Goal: Task Accomplishment & Management: Manage account settings

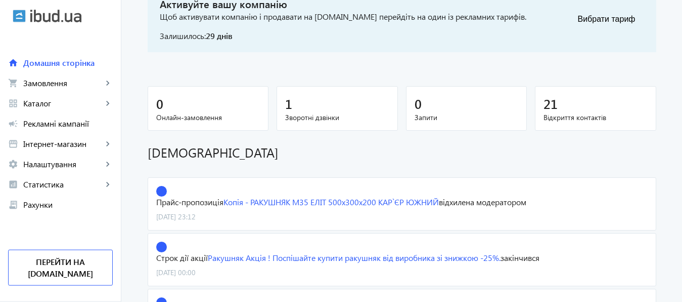
scroll to position [87, 0]
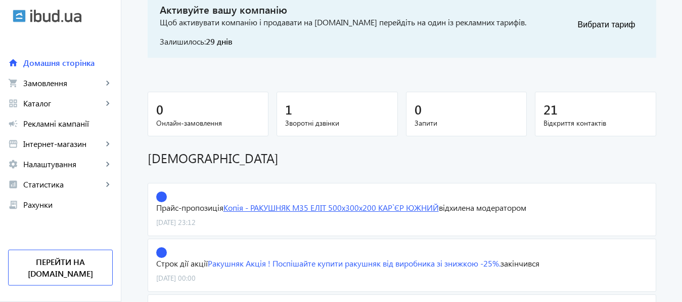
click at [353, 207] on link "Копія - РАКУШНЯК М35 ЕЛІТ 500х300х200 КАР`ЄР ЮЖНИЙ" at bounding box center [332, 207] width 216 height 11
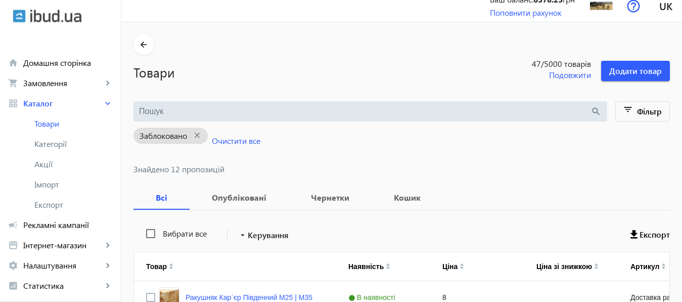
scroll to position [15, 0]
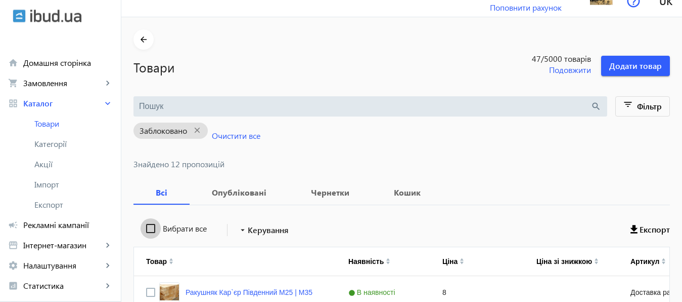
click at [142, 230] on input "Вибрати все" at bounding box center [151, 228] width 20 height 20
checkbox input "true"
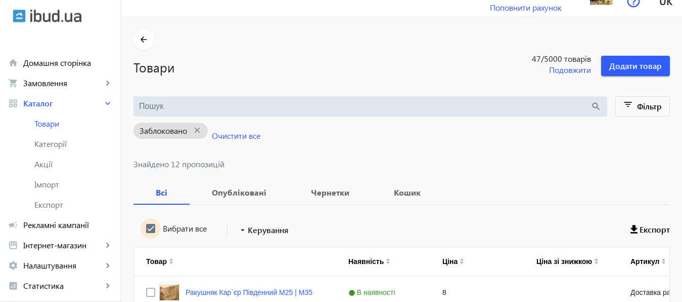
checkbox input "true"
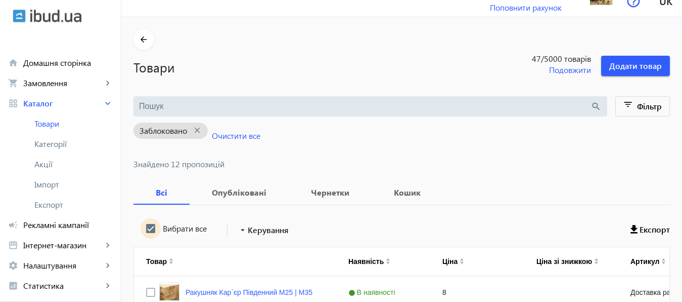
checkbox input "true"
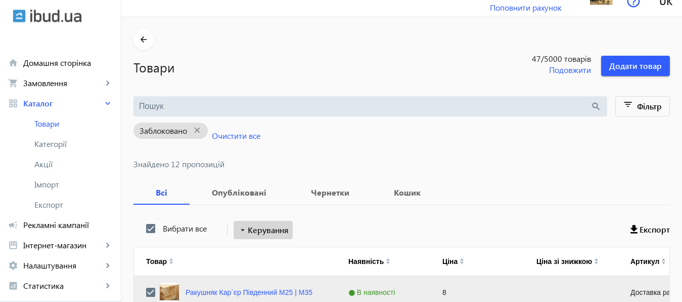
click at [263, 233] on span "Керування" at bounding box center [268, 230] width 41 height 12
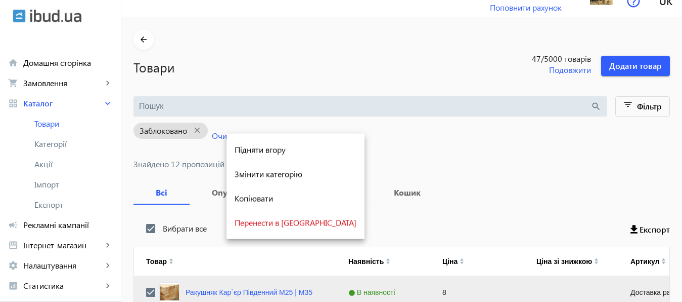
click at [367, 67] on div at bounding box center [341, 151] width 682 height 302
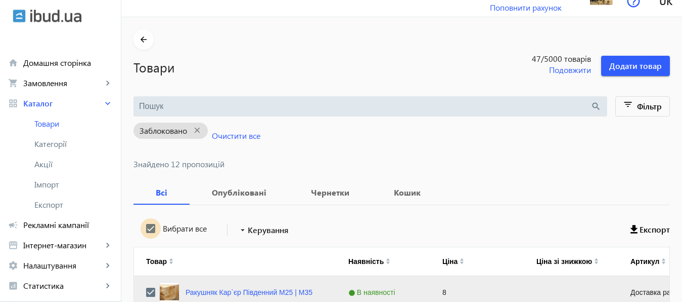
click at [142, 227] on input "Вибрати все" at bounding box center [151, 228] width 20 height 20
checkbox input "false"
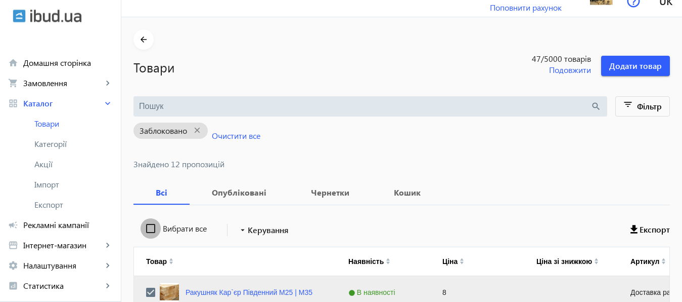
checkbox input "false"
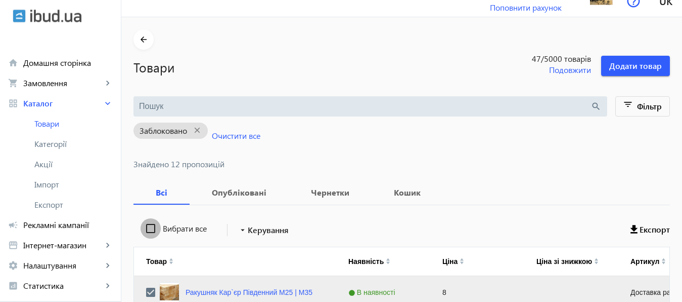
checkbox input "false"
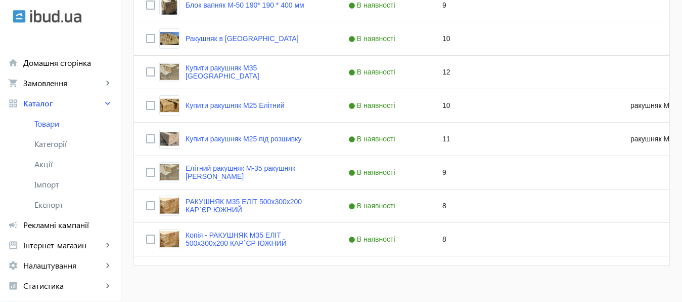
scroll to position [446, 0]
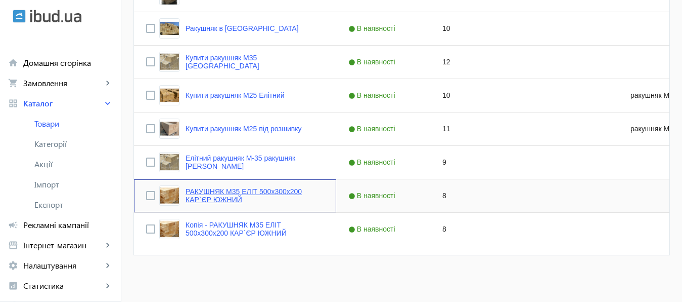
click at [270, 189] on link "РАКУШНЯК М35 ЕЛІТ 500х300х200 КАР`ЄР ЮЖНИЙ" at bounding box center [255, 195] width 139 height 16
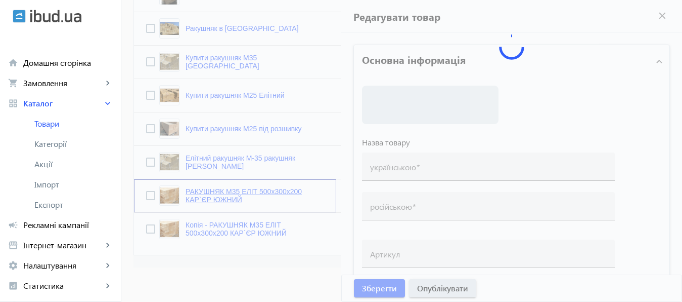
type input "РАКУШНЯК М35 ЕЛІТ 500х300х200 КАР`ЄР ЮЖНИЙ"
type input "РАКУШНЯК М35 ЭЛИТ 500х300х200 КАРЬЕР ЮЖНЫЙ"
checkbox input "true"
type input "8"
type input "1000"
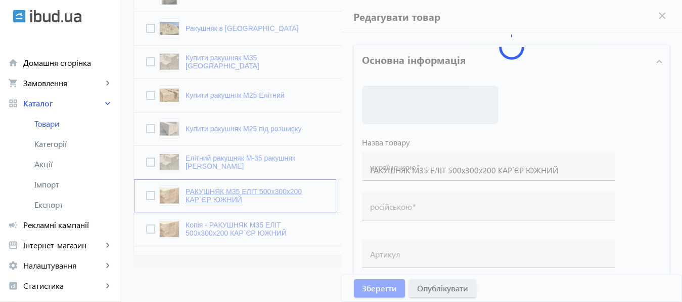
type input "1500"
type input "КУПИТИ РАКУШНЯК ВІННИЦЯ ТА ВІННИЦЬКА ОБЛАСТЬ, ракушняк від виробника, камінь ра…"
type input "КУПИТЬ РАКУШНЯК ВИННИЦА И ВИННИЦКАЯ ОБЛАСТЬ, ракушняк от производителя, камень …"
type textarea "— КУПИТИ РАКУШНЯК ВІННИЦЯ: продаж, ціна, Марки | Вес | Розмір | Куб — ціна раку…"
type textarea "— КУПИТЬ РАКУШНЯК ВИННИЦА: продажа, цена, Марки | Вес | Размер | Куб цена ракуш…"
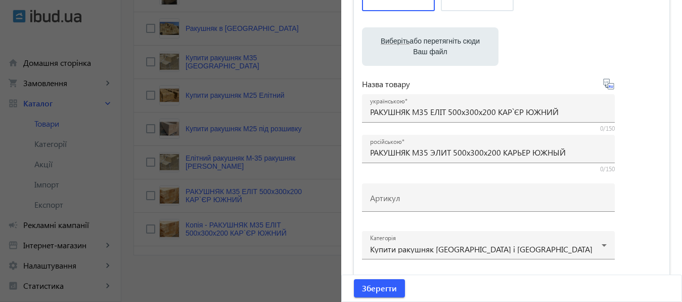
scroll to position [146, 0]
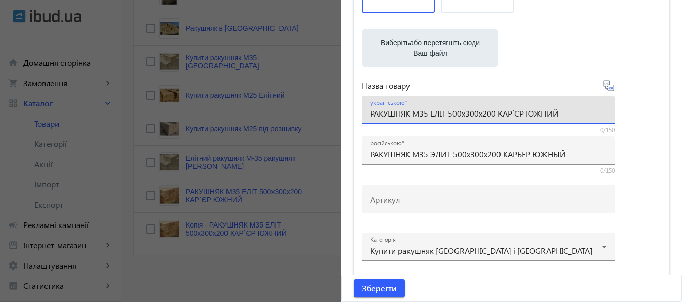
click at [370, 115] on input "РАКУШНЯК М35 ЕЛІТ 500х300х200 КАР`ЄР ЮЖНИЙ" at bounding box center [488, 113] width 237 height 11
click at [390, 114] on input "КУПИТТИ РАКУШНЯК М35 ЕЛІТ 500х300х200 КАР`ЄР ЮЖНИЙ" at bounding box center [488, 113] width 237 height 11
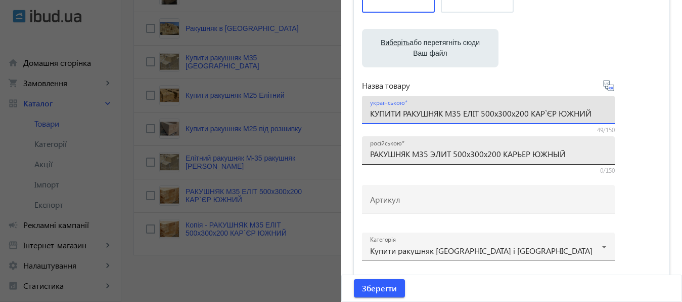
type input "КУПИТИ РАКУШНЯК М35 ЕЛІТ 500х300х200 КАР`ЄР ЮЖНИЙ"
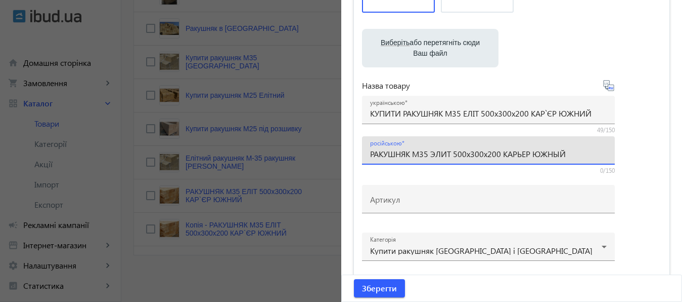
click at [370, 153] on input "РАКУШНЯК М35 ЭЛИТ 500х300х200 КАРЬЕР ЮЖНЫЙ" at bounding box center [488, 153] width 237 height 11
type input "КУПИТЬ РАКУШНЯК М35 ЭЛИТ 500х300х200 КАРЬЕР ЮЖНЫЙ"
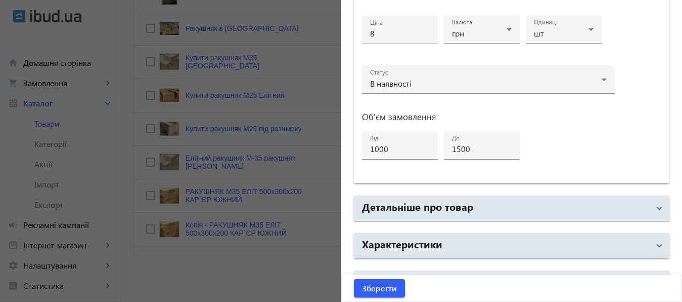
scroll to position [541, 0]
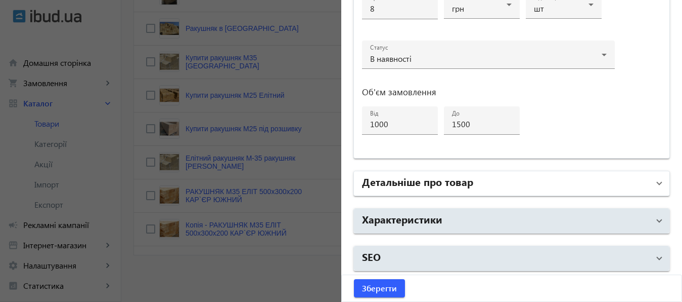
click at [470, 180] on mat-panel-title "Детальніше про товар" at bounding box center [506, 183] width 288 height 18
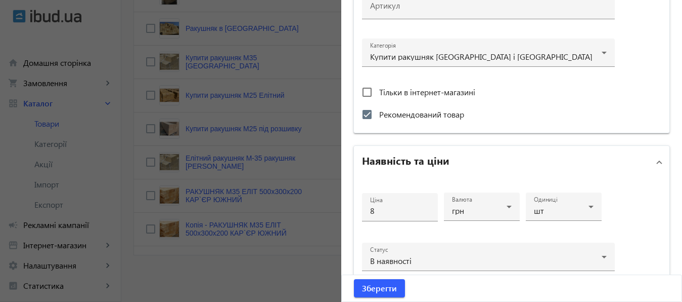
scroll to position [329, 0]
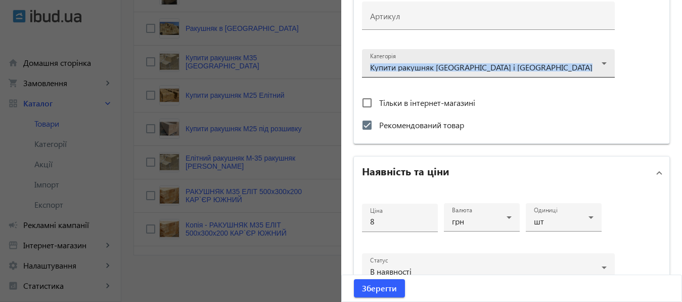
drag, startPoint x: 361, startPoint y: 65, endPoint x: 404, endPoint y: 67, distance: 43.0
click at [404, 67] on div "Категорія Купити ракушняк Вінниця і Вінницька область" at bounding box center [488, 63] width 253 height 28
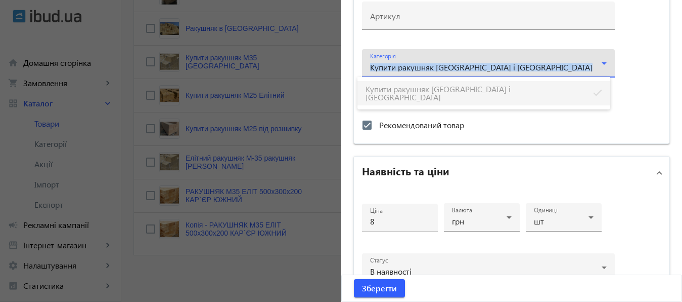
copy div "Купити ракушняк Вінниця і Вінницька область"
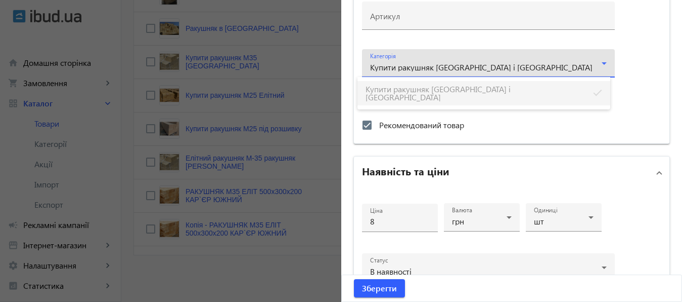
drag, startPoint x: 673, startPoint y: 112, endPoint x: 674, endPoint y: 137, distance: 25.3
click at [674, 137] on div at bounding box center [341, 151] width 682 height 302
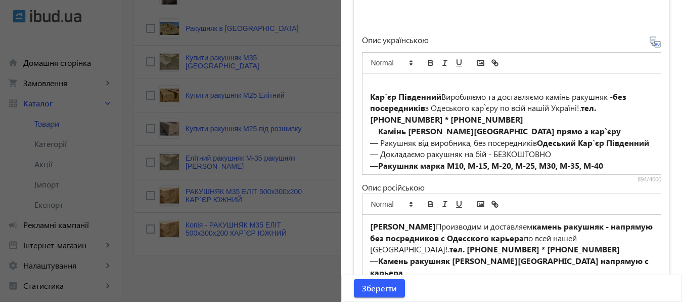
scroll to position [739, 0]
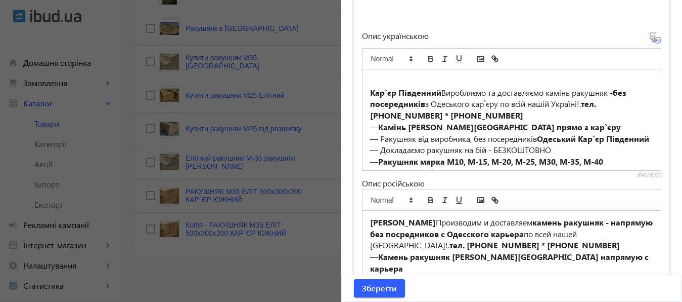
click at [379, 75] on p at bounding box center [512, 81] width 284 height 12
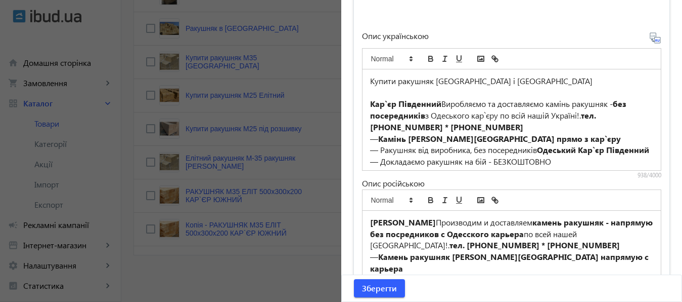
click at [370, 83] on p "Купити ракушняк Вінниця і Вінницька область" at bounding box center [512, 81] width 284 height 12
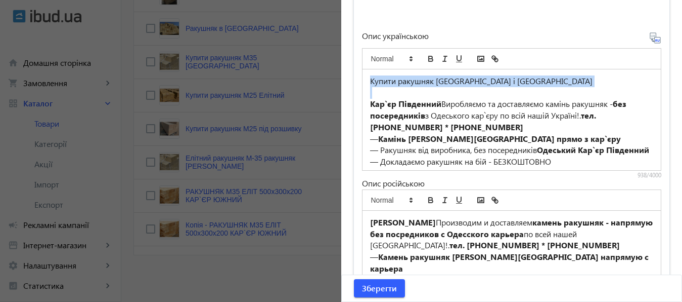
drag, startPoint x: 367, startPoint y: 83, endPoint x: 581, endPoint y: 89, distance: 214.6
click at [581, 89] on div "Купити ракушняк Вінниця і Вінницька область Кар`єр Південний Виробляємо та дост…" at bounding box center [512, 119] width 299 height 101
click at [410, 60] on polygon at bounding box center [411, 60] width 2 height 1
click at [401, 74] on span at bounding box center [395, 74] width 49 height 14
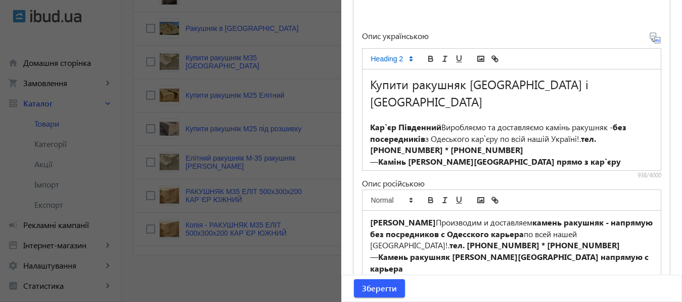
click at [459, 110] on p at bounding box center [512, 116] width 284 height 12
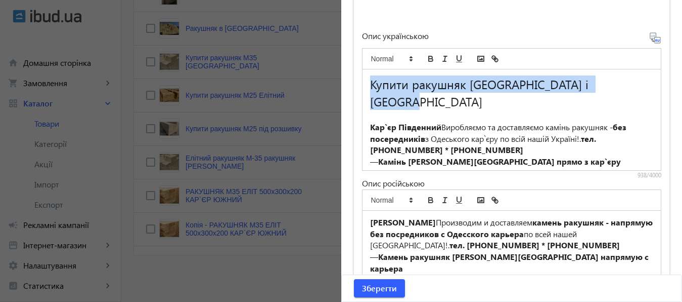
drag, startPoint x: 365, startPoint y: 82, endPoint x: 631, endPoint y: 73, distance: 266.3
click at [631, 73] on div "Купити ракушняк Вінниця і Вінницька область Кар`єр Південний Виробляємо та дост…" at bounding box center [512, 119] width 299 height 101
click at [429, 56] on icon "bold" at bounding box center [431, 57] width 4 height 3
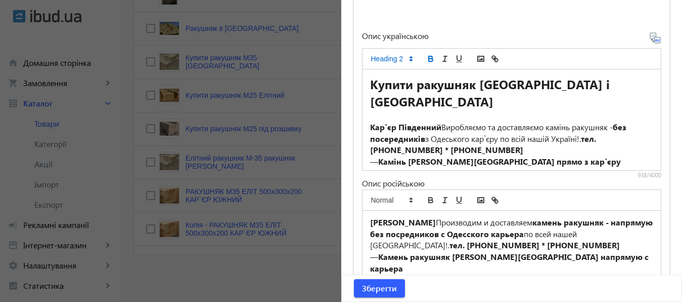
click at [447, 103] on h2 "Купити ракушняк Вінниця і Вінницька область" at bounding box center [512, 92] width 284 height 34
click at [370, 126] on strong "Кар`єр Південний" at bounding box center [405, 126] width 71 height 11
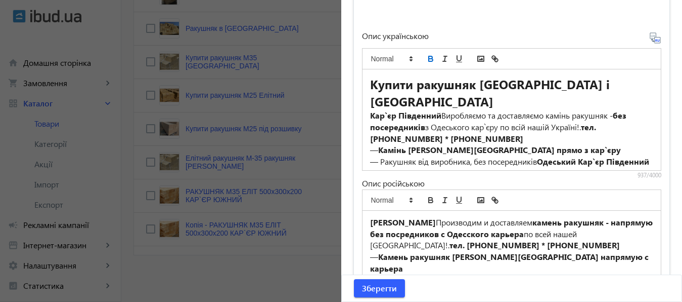
click at [370, 219] on strong "Карьер Южный" at bounding box center [403, 222] width 66 height 11
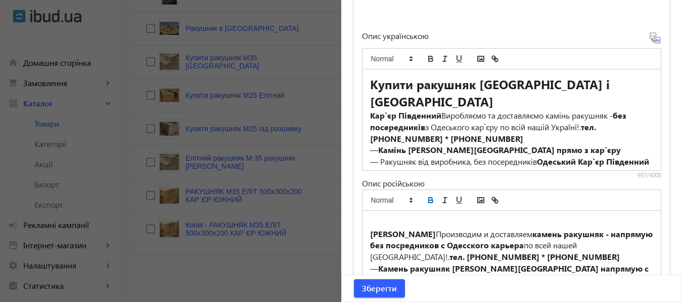
click at [370, 219] on p at bounding box center [512, 223] width 284 height 12
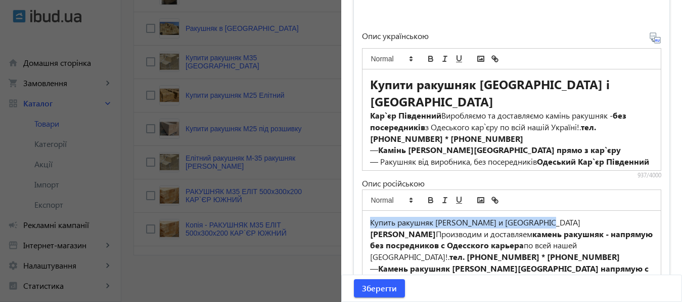
drag, startPoint x: 367, startPoint y: 221, endPoint x: 575, endPoint y: 225, distance: 208.0
click at [575, 225] on p "Купить ракушняк Винница и Винницкая область" at bounding box center [512, 223] width 284 height 12
click at [429, 197] on icon "bold" at bounding box center [431, 198] width 4 height 3
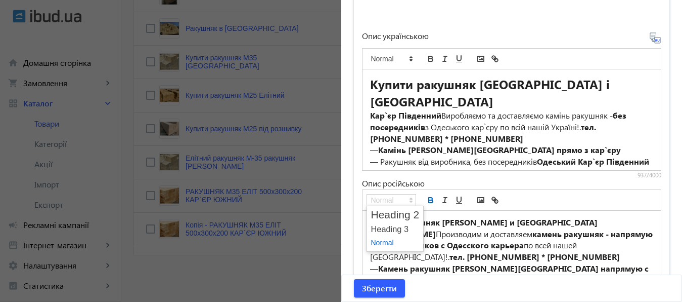
click at [407, 198] on icon at bounding box center [411, 199] width 9 height 9
click at [401, 211] on span at bounding box center [395, 215] width 49 height 14
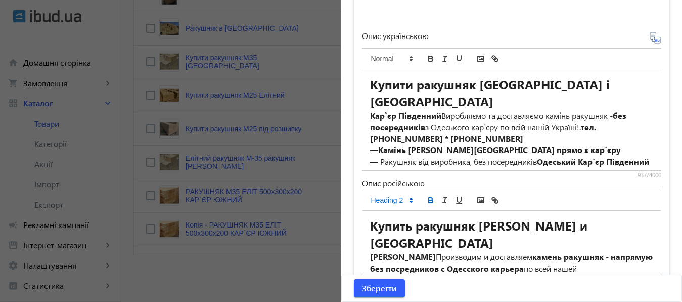
click at [495, 240] on h2 "Купить ракушняк Винница и Винницкая область" at bounding box center [512, 234] width 284 height 34
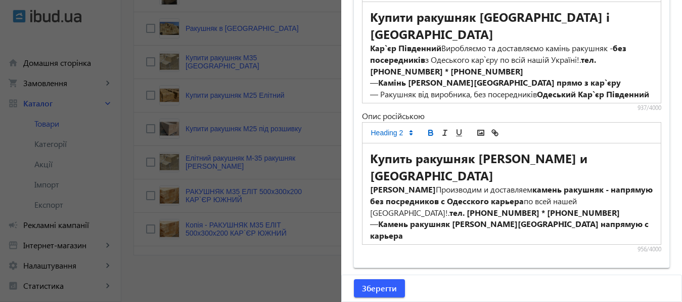
scroll to position [878, 0]
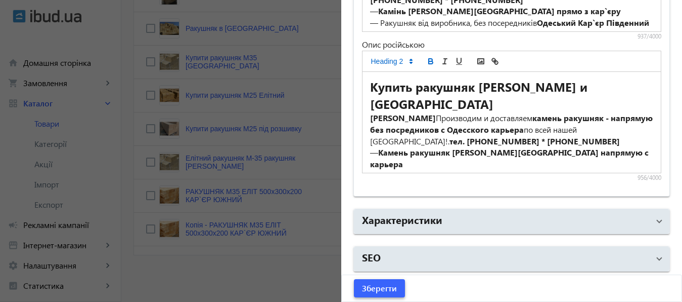
click at [383, 289] on span "Зберегти" at bounding box center [379, 287] width 35 height 11
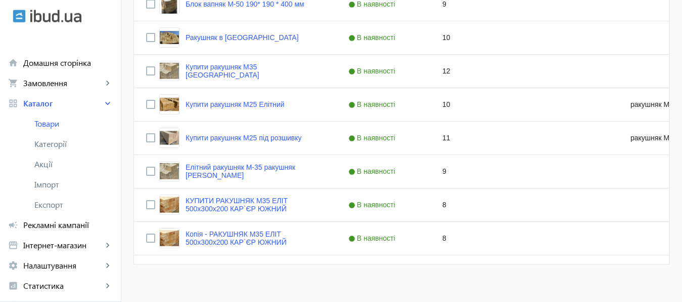
scroll to position [446, 0]
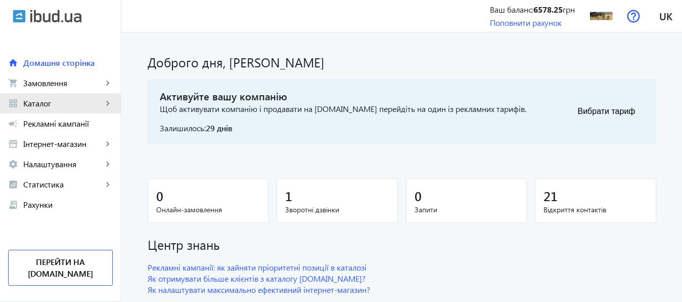
click at [45, 104] on span "Каталог" at bounding box center [62, 103] width 79 height 10
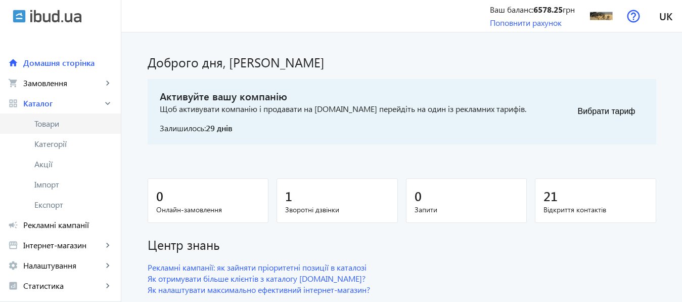
click at [48, 123] on span "Товари" at bounding box center [73, 123] width 78 height 10
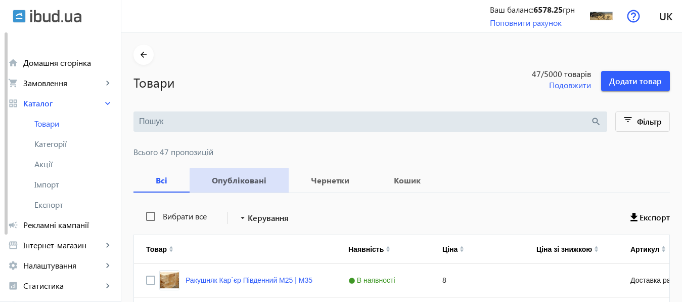
click at [234, 187] on span "Опубліковані" at bounding box center [239, 180] width 75 height 24
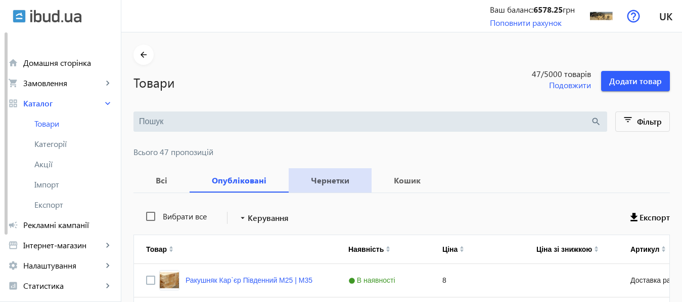
click at [331, 179] on b "Чернетки" at bounding box center [330, 180] width 59 height 8
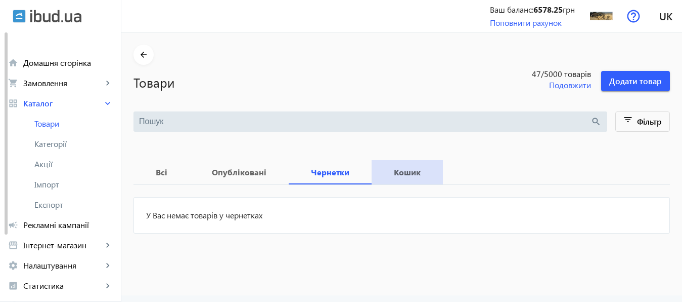
click at [393, 172] on b "Кошик" at bounding box center [407, 172] width 47 height 8
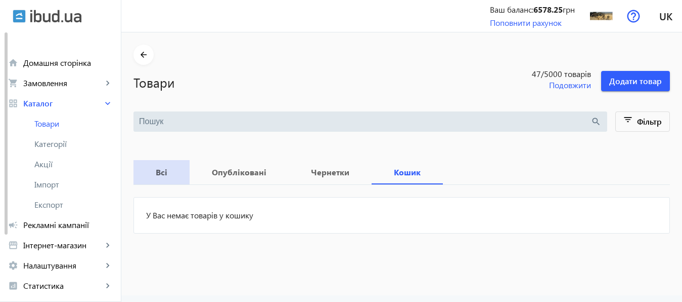
click at [151, 169] on b "Всі" at bounding box center [162, 172] width 32 height 8
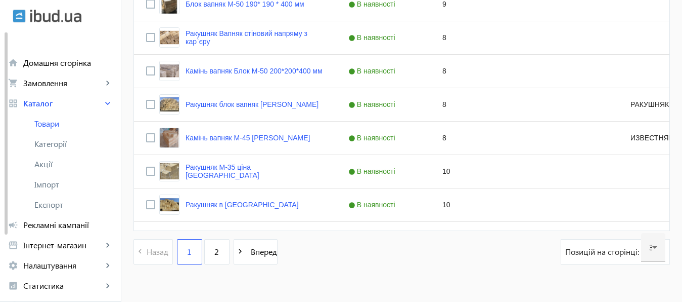
scroll to position [1063, 0]
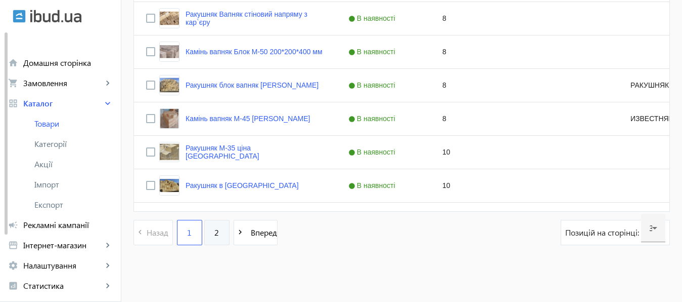
click at [206, 232] on link "2" at bounding box center [216, 232] width 25 height 25
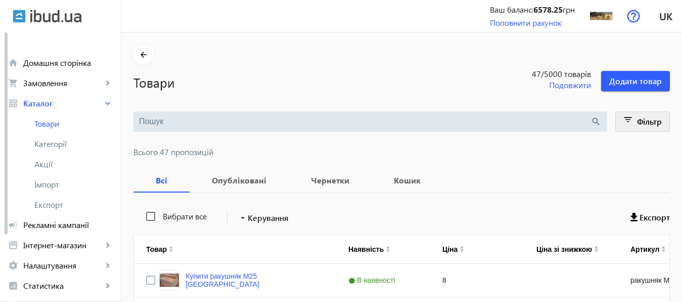
click at [641, 124] on span "Фільтр" at bounding box center [649, 121] width 25 height 11
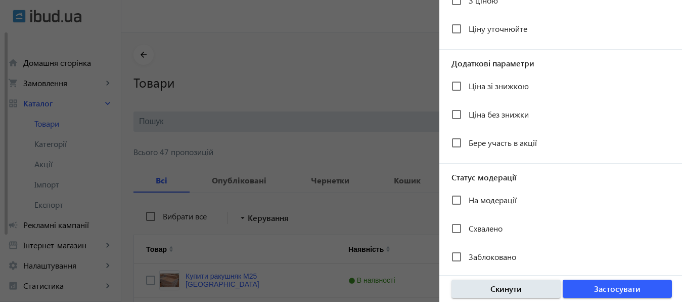
scroll to position [254, 0]
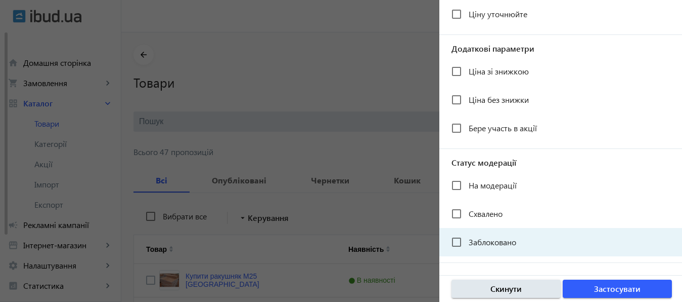
click at [497, 240] on span "Заблоковано" at bounding box center [493, 241] width 48 height 11
click at [467, 240] on input "Заблоковано" at bounding box center [457, 242] width 20 height 20
checkbox input "true"
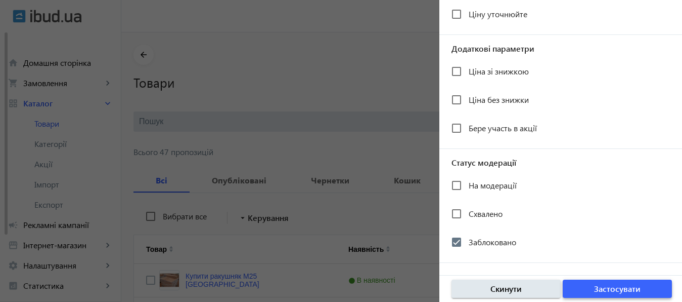
click at [607, 288] on span "Застосувати" at bounding box center [617, 288] width 47 height 11
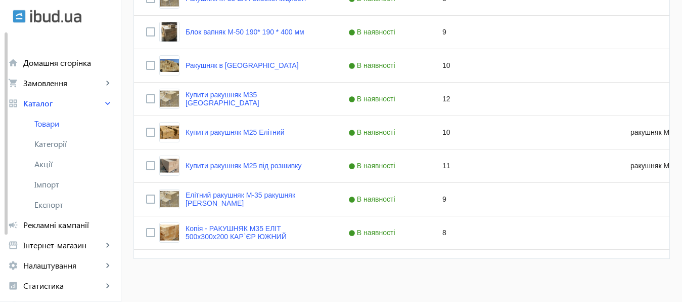
scroll to position [412, 0]
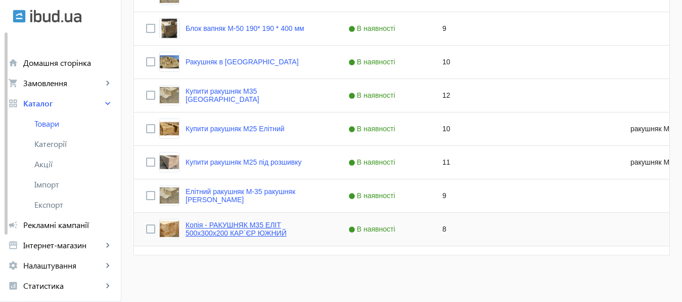
click at [239, 223] on link "Копія - РАКУШНЯК М35 ЕЛІТ 500х300х200 КАР`ЄР ЮЖНИЙ" at bounding box center [255, 229] width 139 height 16
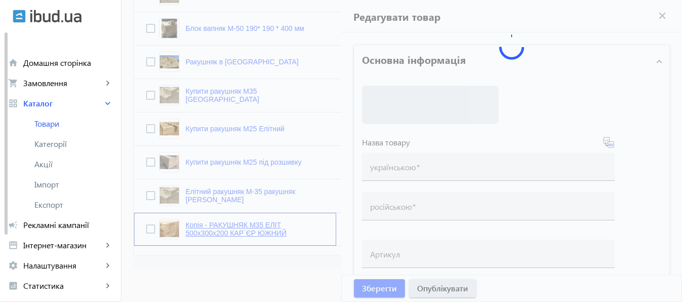
type input "Копія - РАКУШНЯК М35 ЕЛІТ 500х300х200 КАР`ЄР ЮЖНИЙ"
type input "РАКУШНЯК М35 ЭЛИТ 500х400х200 КАРЬЕР ЮЖНЫЙ"
checkbox input "true"
type input "8"
type input "1000"
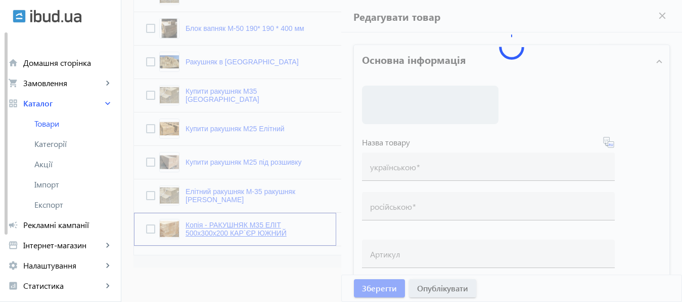
type input "1500"
type input "КУПИТИ РАКУШНЯК ВІННИЦЯ ТА ВІННИЦЬКА ОБЛАСТЬ, ракушняк від виробника, камінь ра…"
type input "КУПИТЬ РАКУШНЯК ВИННИЦА И ВИННИЦКАЯ ОБЛАСТЬ, ракушняк от производителя, камень …"
type textarea "— КУПИТИ РАКУШНЯК ВІННИЦЯ: продаж, ціна, Марки | Вес | Розмір | Куб — ціна раку…"
type textarea "— КУПИТЬ РАКУШНЯК ВИННИЦА: продажа, цена, Марки | Вес | Размер | Куб цена ракуш…"
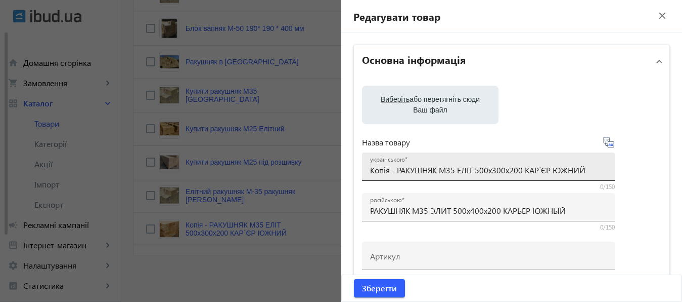
click at [395, 168] on input "Копія - РАКУШНЯК М35 ЕЛІТ 500х300х200 КАР`ЄР ЮЖНИЙ" at bounding box center [488, 169] width 237 height 11
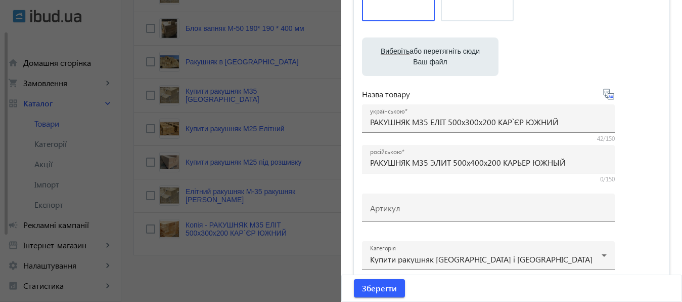
scroll to position [159, 0]
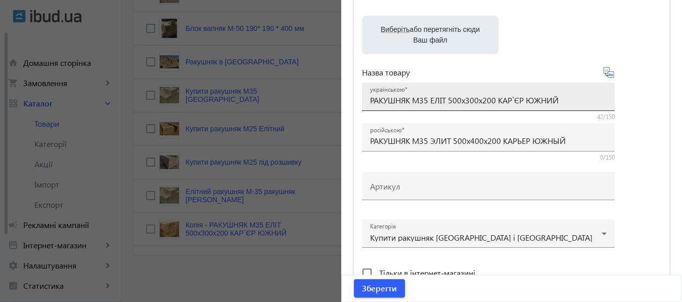
click at [449, 101] on input "РАКУШНЯК М35 ЕЛІТ 500х300х200 КАР`ЄР ЮЖНИЙ" at bounding box center [488, 100] width 237 height 11
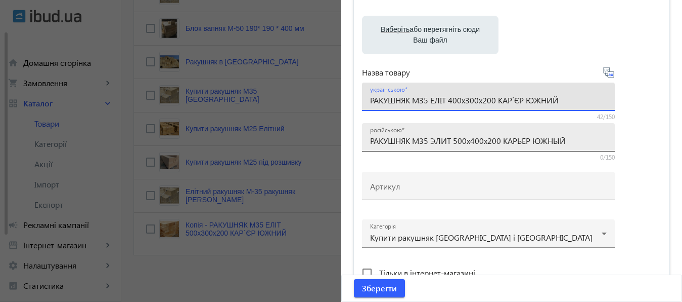
type input "РАКУШНЯК М35 ЕЛІТ 400х300х200 КАР`ЄР ЮЖНИЙ"
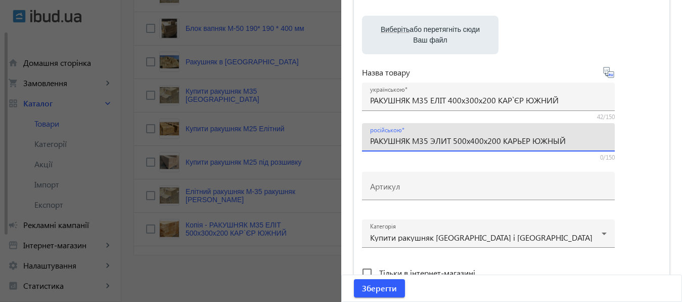
click at [456, 142] on input "РАКУШНЯК М35 ЭЛИТ 500х400х200 КАРЬЕР ЮЖНЫЙ" at bounding box center [488, 140] width 237 height 11
type input "РАКУШНЯК М35 ЭЛИТ 500х400х200 КАРЬЕР ЮЖНЫЙ"
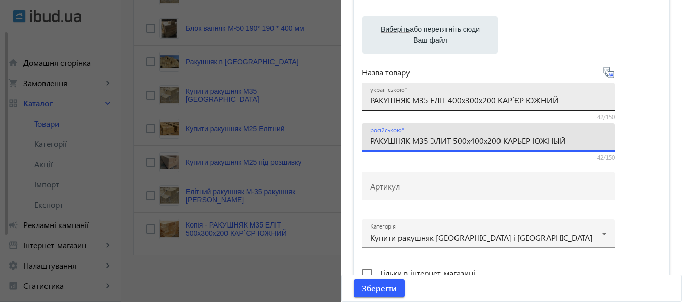
click at [426, 102] on input "РАКУШНЯК М35 ЕЛІТ 400х300х200 КАР`ЄР ЮЖНИЙ" at bounding box center [488, 100] width 237 height 11
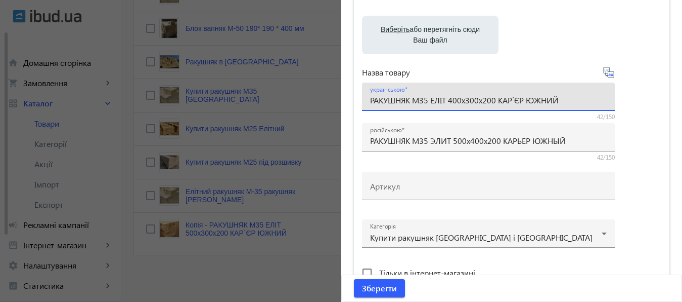
click at [425, 102] on input "РАКУШНЯК М35 ЕЛІТ 400х300х200 КАР`ЄР ЮЖНИЙ" at bounding box center [488, 100] width 237 height 11
drag, startPoint x: 429, startPoint y: 102, endPoint x: 441, endPoint y: 101, distance: 12.2
click at [441, 101] on input "РАКУШНЯК М35 ЕЛІТ 400х300х200 КАР`ЄР ЮЖНИЙ" at bounding box center [488, 100] width 237 height 11
drag, startPoint x: 427, startPoint y: 100, endPoint x: 443, endPoint y: 99, distance: 15.2
click at [443, 99] on input "РАКУШНЯК М35 ЕЛІТ 400х300х200 КАР`ЄР ЮЖНИЙ" at bounding box center [488, 100] width 237 height 11
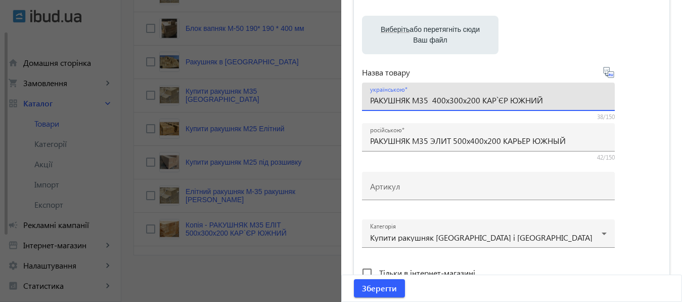
paste input "ПРОЧНЫЙ"
type input "РАКУШНЯК М35 ПРОЧНЫЙ 400х300х200 КАР`ЄР ЮЖНИЙ"
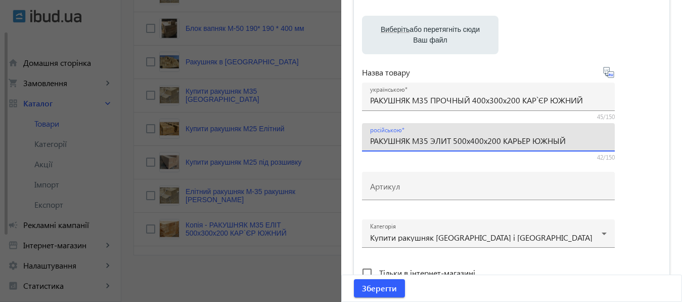
drag, startPoint x: 429, startPoint y: 141, endPoint x: 446, endPoint y: 141, distance: 17.7
click at [446, 141] on input "РАКУШНЯК М35 ЭЛИТ 500х400х200 КАРЬЕР ЮЖНЫЙ" at bounding box center [488, 140] width 237 height 11
paste input "МІЦНИЙ"
click at [467, 142] on input "РАКУШНЯК М35 МІЦНИЙ 500х400х200 КАРЬЕР ЮЖНЫЙ" at bounding box center [488, 140] width 237 height 11
type input "РАКУШНЯК М35 МІЦНИЙ 400х400х200 КАРЬЕР ЮЖНЫЙ"
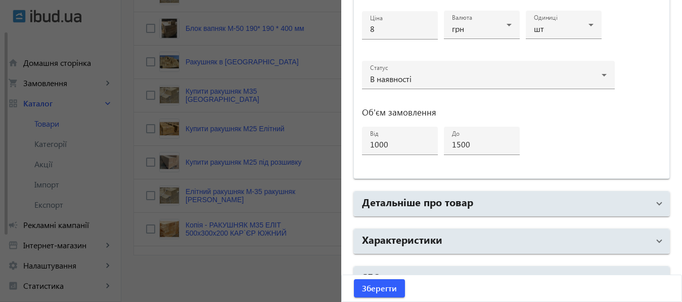
scroll to position [541, 0]
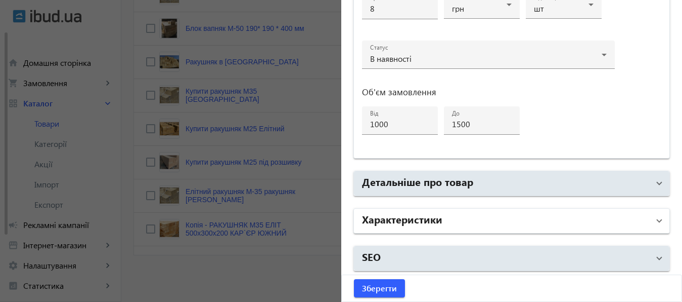
click at [491, 220] on mat-panel-title "Характеристики" at bounding box center [506, 220] width 288 height 18
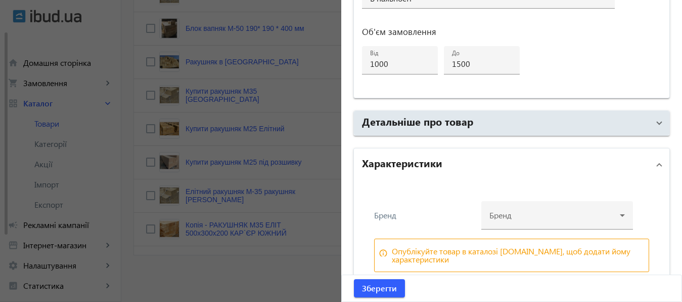
scroll to position [649, 0]
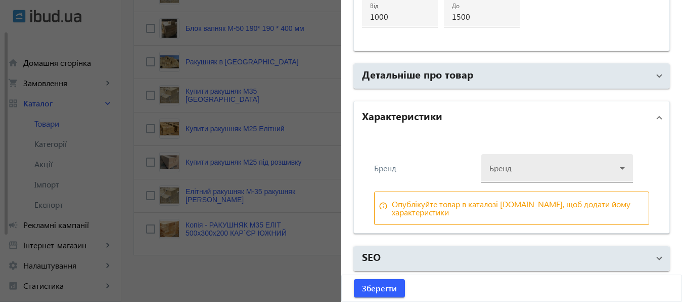
click at [582, 166] on div at bounding box center [558, 164] width 136 height 36
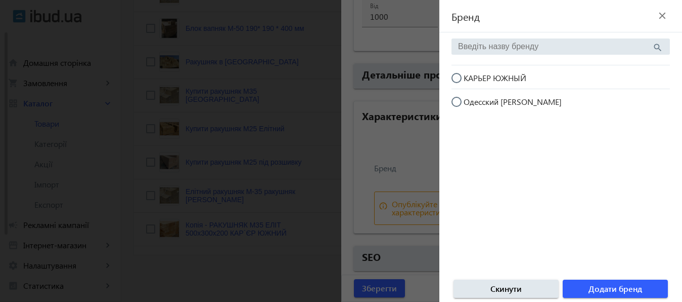
click at [458, 78] on input "КАРЬЕР ЮЖНЫЙ" at bounding box center [462, 83] width 20 height 20
radio input "true"
click at [613, 287] on span "Додати бренд" at bounding box center [616, 288] width 54 height 11
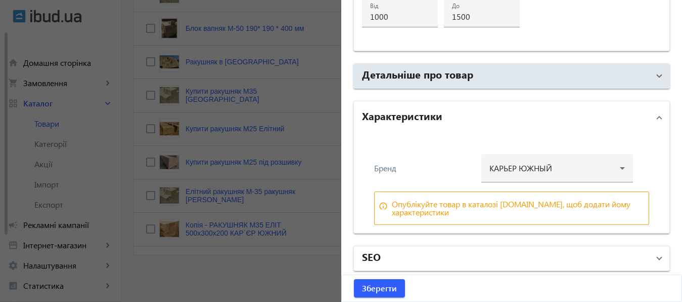
click at [583, 258] on mat-panel-title "SEO" at bounding box center [506, 258] width 288 height 18
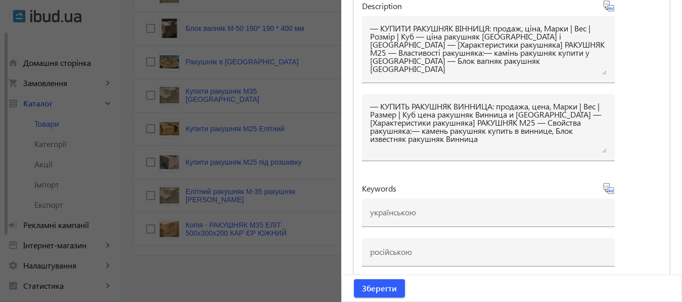
scroll to position [1049, 0]
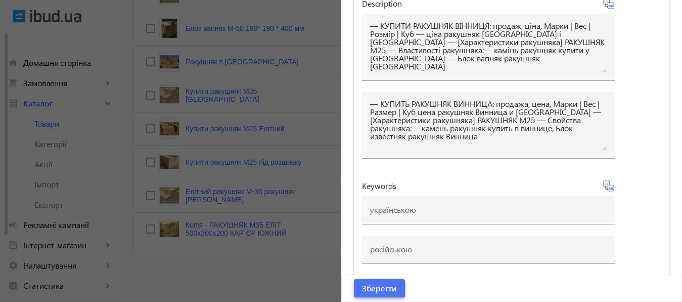
click at [382, 285] on span "Зберегти" at bounding box center [379, 287] width 35 height 11
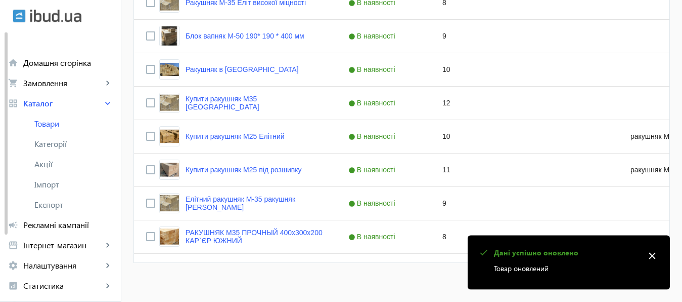
scroll to position [412, 0]
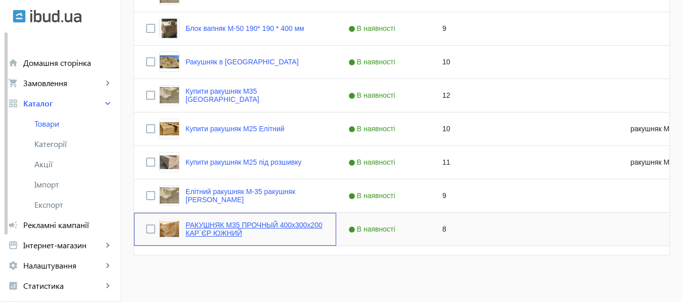
click at [269, 222] on link "РАКУШНЯК М35 ПРОЧНЫЙ 400х300х200 КАР`ЄР ЮЖНИЙ" at bounding box center [255, 229] width 139 height 16
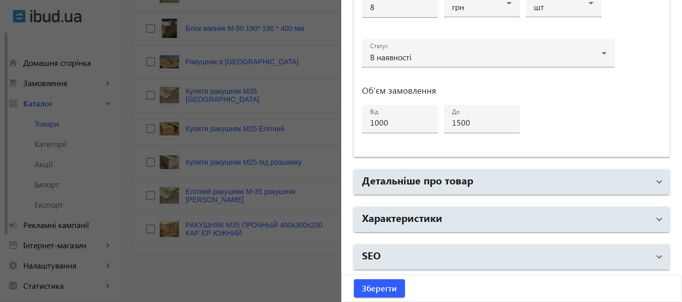
type input "C:\fakepath\РАКУШНЯК М25 ОДЕССКИЙ КАРЬЕР ЮЖНЫЙ.PNG"
drag, startPoint x: 553, startPoint y: 111, endPoint x: 398, endPoint y: 111, distance: 155.3
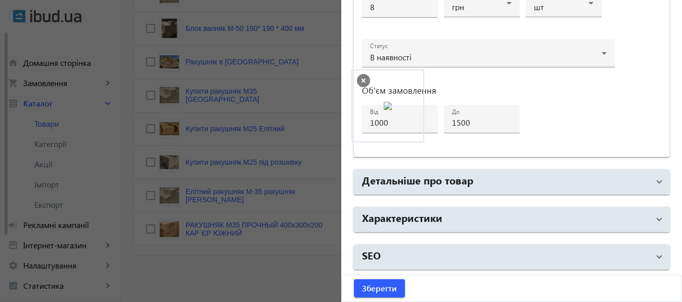
drag, startPoint x: 538, startPoint y: 117, endPoint x: 380, endPoint y: 102, distance: 158.6
drag, startPoint x: 547, startPoint y: 110, endPoint x: 472, endPoint y: 110, distance: 74.9
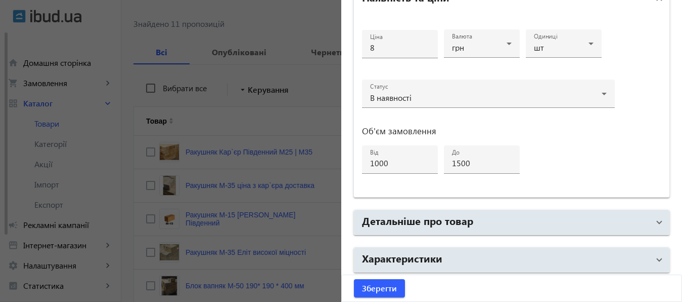
scroll to position [541, 0]
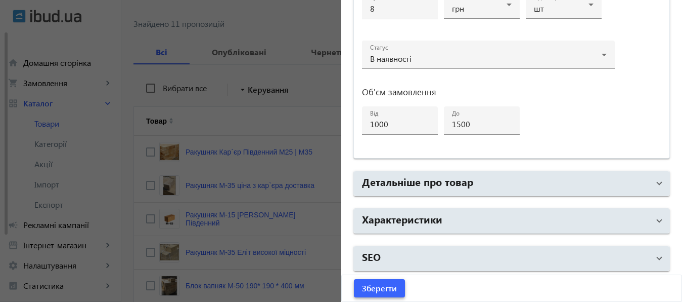
click at [375, 284] on span "Зберегти" at bounding box center [379, 287] width 35 height 11
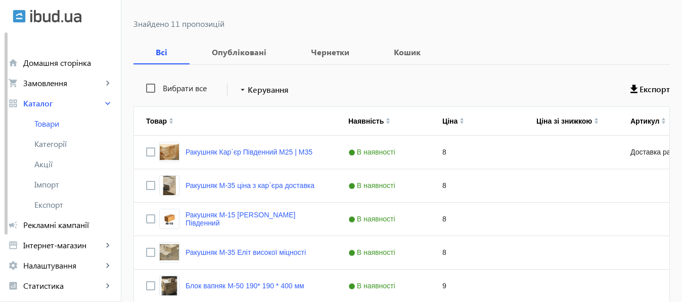
scroll to position [0, 0]
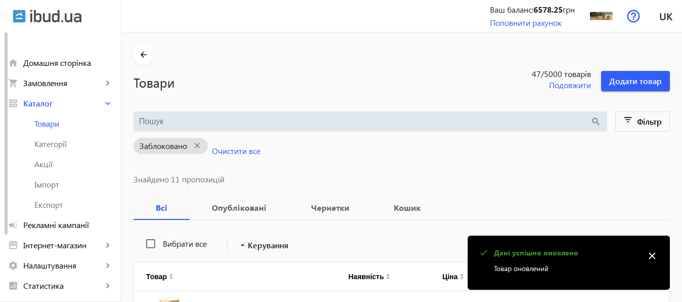
drag, startPoint x: 680, startPoint y: 237, endPoint x: 671, endPoint y: 40, distance: 196.5
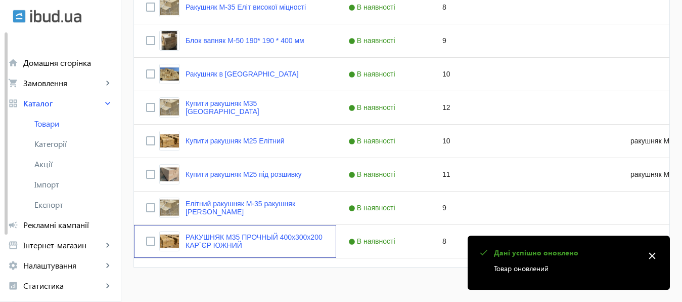
scroll to position [412, 0]
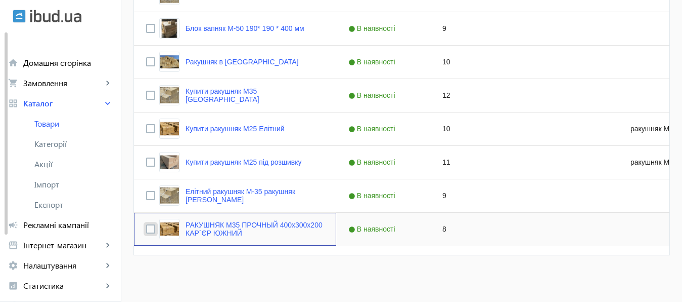
click at [146, 229] on input "Press Space to toggle row selection (unchecked)" at bounding box center [150, 228] width 9 height 9
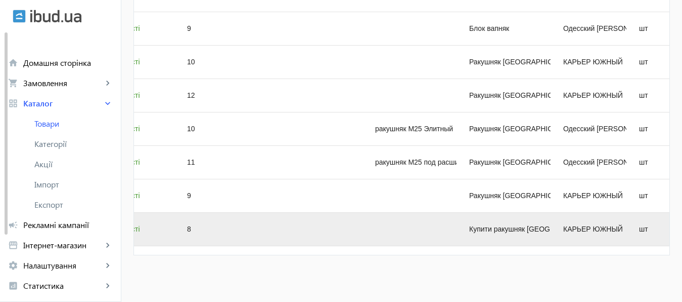
scroll to position [0, 274]
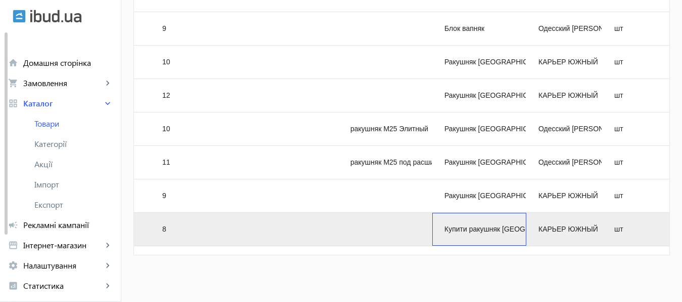
click at [513, 230] on div "Купити ракушняк Вінниця і Вінницька область" at bounding box center [480, 228] width 94 height 33
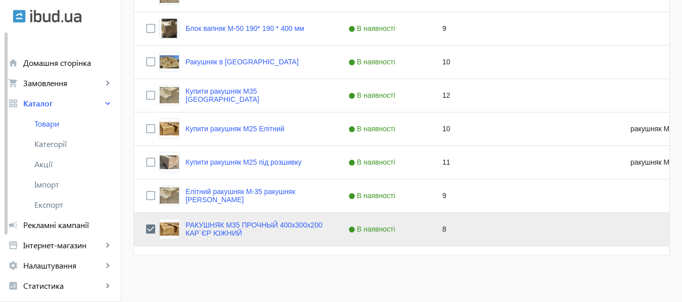
click at [146, 231] on input "Press Space to toggle row selection (checked)" at bounding box center [150, 228] width 9 height 9
checkbox input "false"
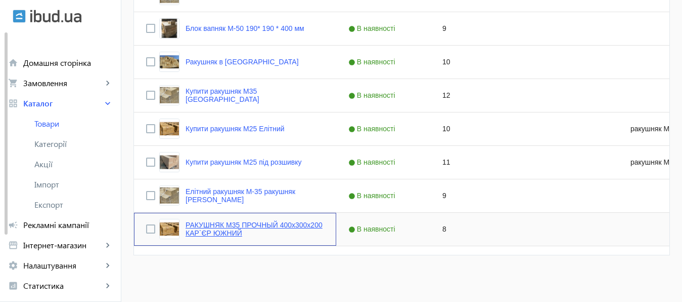
click at [211, 226] on link "РАКУШНЯК М35 ПРОЧНЫЙ 400х300х200 КАР`ЄР ЮЖНИЙ" at bounding box center [255, 229] width 139 height 16
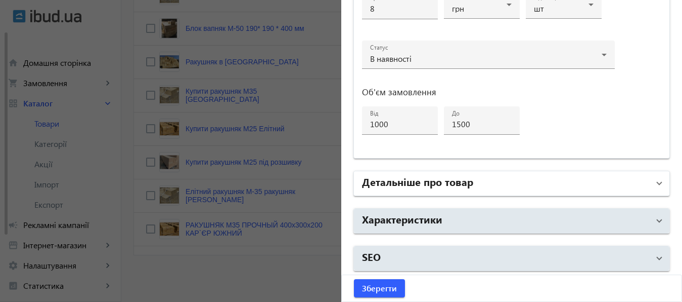
click at [571, 184] on mat-panel-title "Детальніше про товар" at bounding box center [506, 183] width 288 height 18
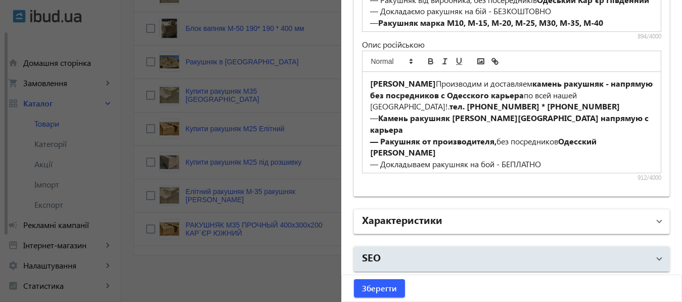
click at [582, 215] on mat-panel-title "Характеристики" at bounding box center [506, 221] width 288 height 18
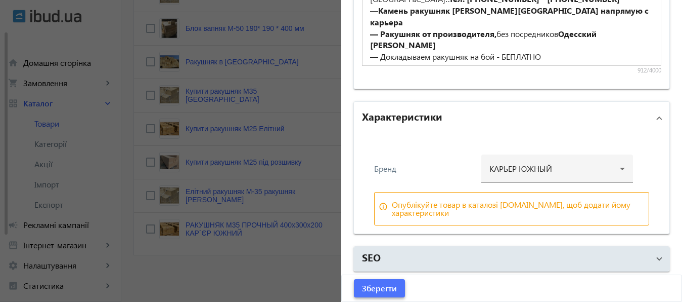
click at [386, 283] on span "Зберегти" at bounding box center [379, 287] width 35 height 11
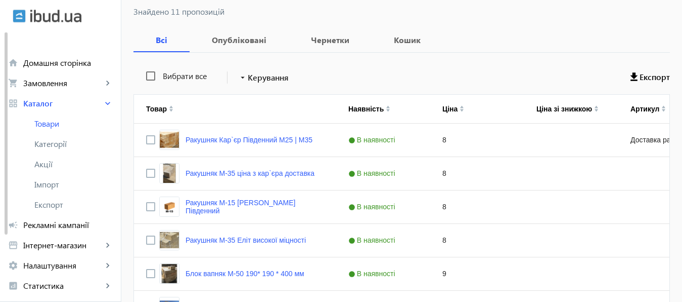
scroll to position [163, 0]
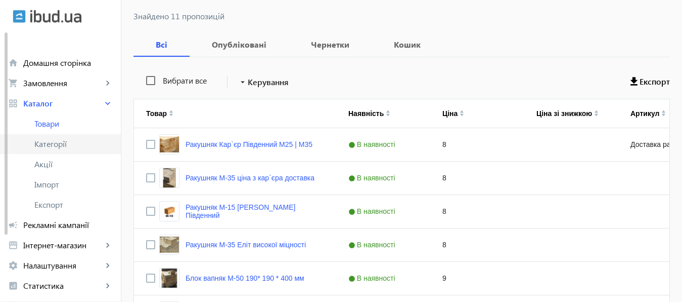
click at [51, 146] on span "Категорії" at bounding box center [73, 144] width 78 height 10
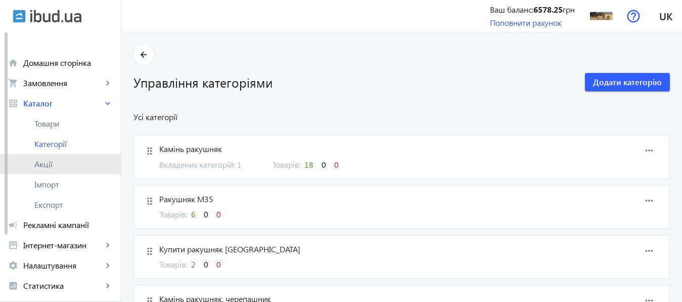
click at [50, 167] on span "Акції" at bounding box center [73, 164] width 78 height 10
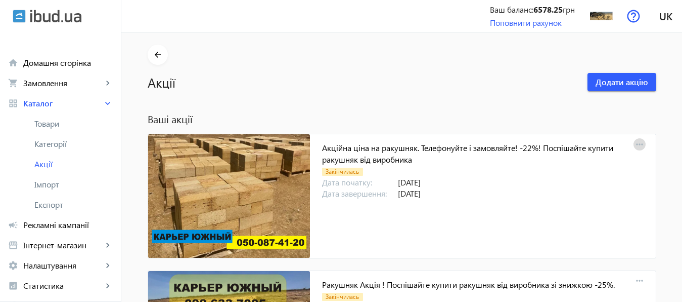
click at [635, 145] on mat-icon "more_horiz" at bounding box center [640, 145] width 14 height 14
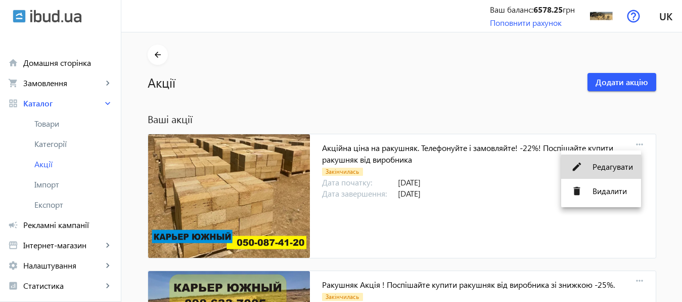
click at [617, 168] on span "Редагувати" at bounding box center [613, 166] width 40 height 8
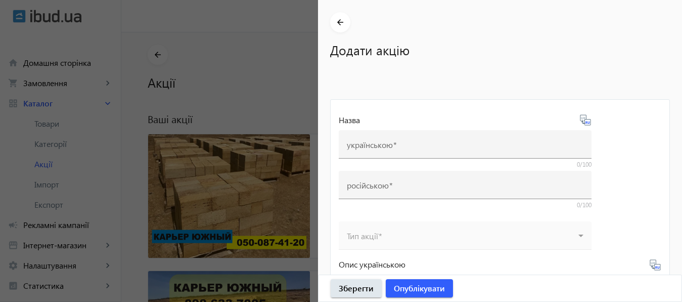
type input "Акційна ціна на ракушняк. Телефонуйте і замовляйте! -22%! Поспішайте купити рак…"
type input "Акционная цена на ракушняк. Звоните и заказывайте! -22%! Спешите купить ракушня…"
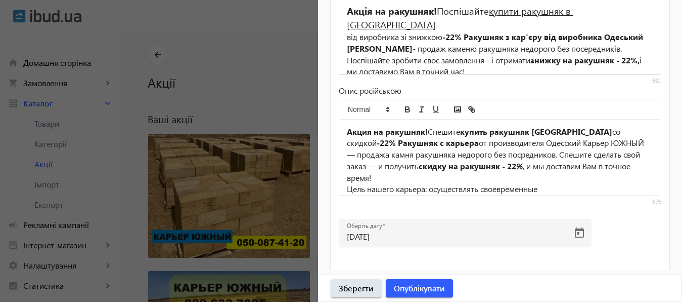
scroll to position [451, 0]
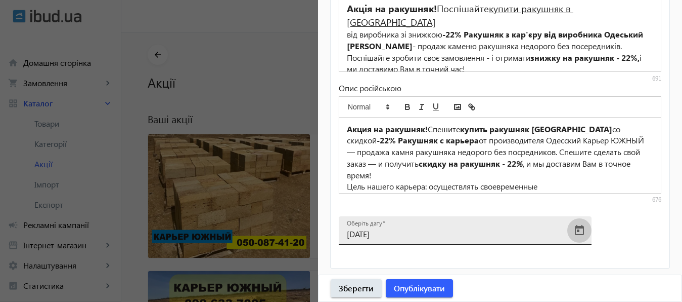
click at [578, 228] on span "Open calendar" at bounding box center [580, 230] width 24 height 24
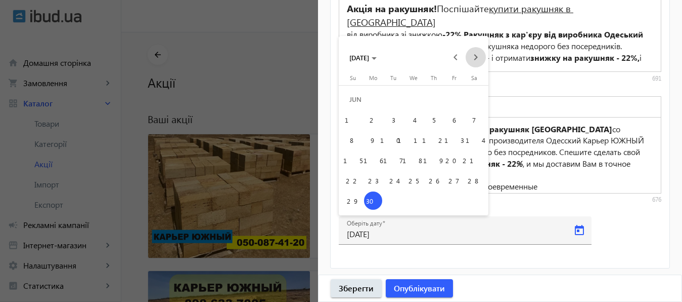
click at [477, 56] on span "Next month" at bounding box center [476, 57] width 20 height 20
click at [395, 202] on span "30" at bounding box center [393, 200] width 18 height 18
type input "30.09.2025"
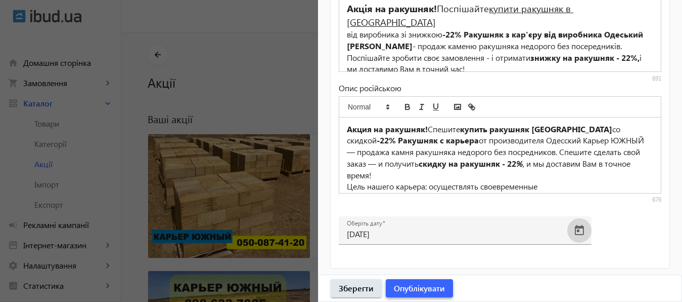
click at [412, 286] on span "Опублікувати" at bounding box center [419, 287] width 51 height 11
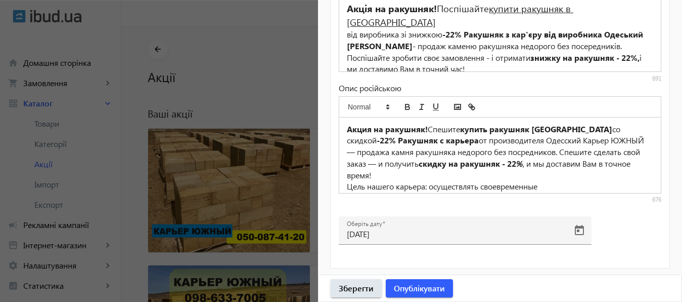
scroll to position [0, 0]
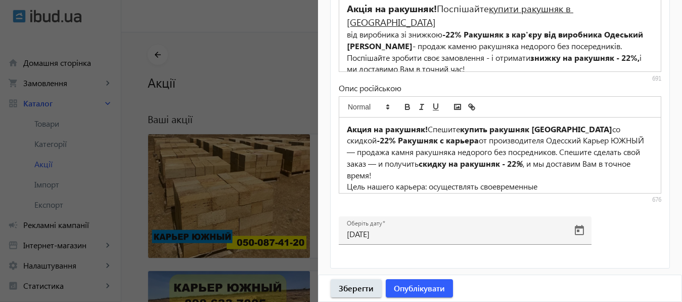
click at [236, 68] on div at bounding box center [341, 151] width 682 height 302
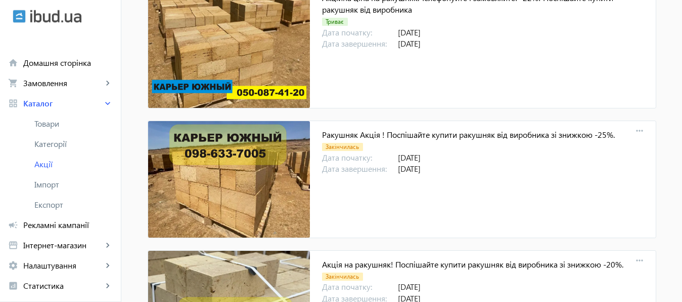
scroll to position [149, 0]
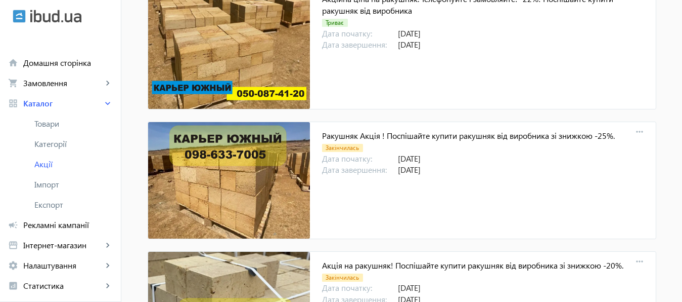
drag, startPoint x: 688, startPoint y: 74, endPoint x: 678, endPoint y: 161, distance: 87.5
click at [678, 161] on mat-sidenav-content "arrow_back Акції Додати акцію Ваші акції Акційна ціна на ракушняк. Телефонуйте …" at bounding box center [401, 140] width 561 height 513
click at [63, 225] on span "Рекламні кампанії" at bounding box center [68, 225] width 90 height 10
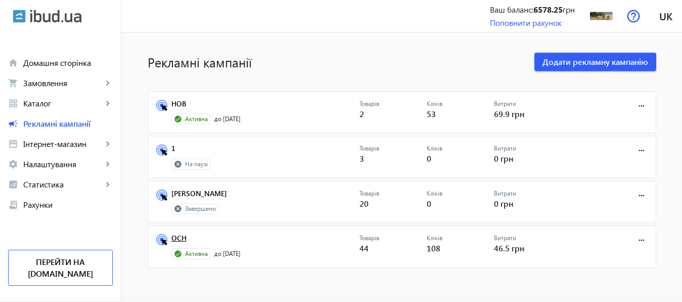
click at [174, 236] on link "ОСН" at bounding box center [266, 241] width 188 height 14
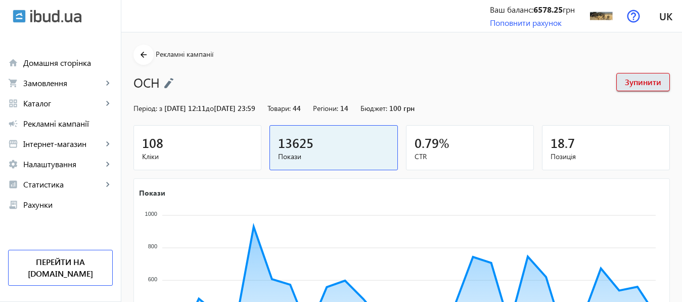
scroll to position [219, 0]
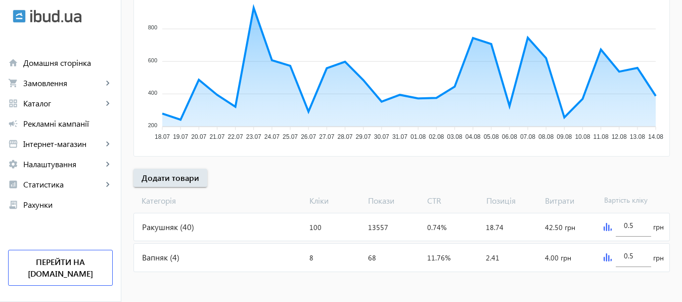
click at [153, 228] on div "Ракушняк (40)" at bounding box center [220, 226] width 172 height 27
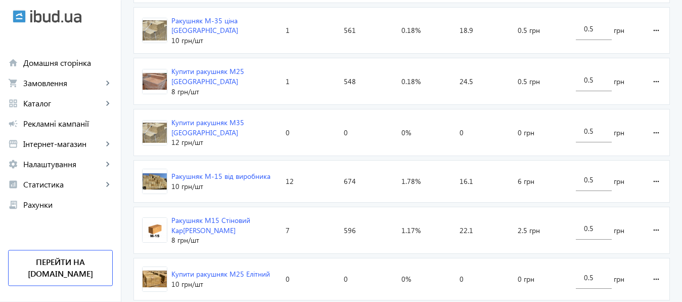
scroll to position [1644, 0]
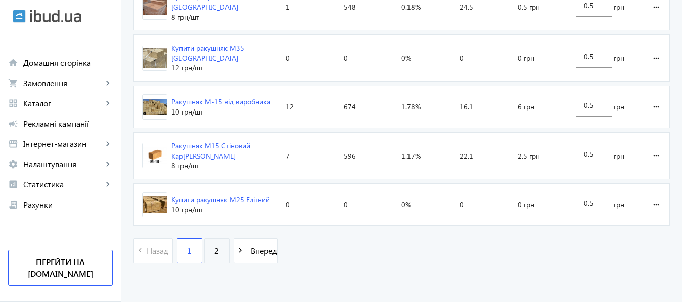
click at [211, 249] on link "2" at bounding box center [216, 250] width 25 height 25
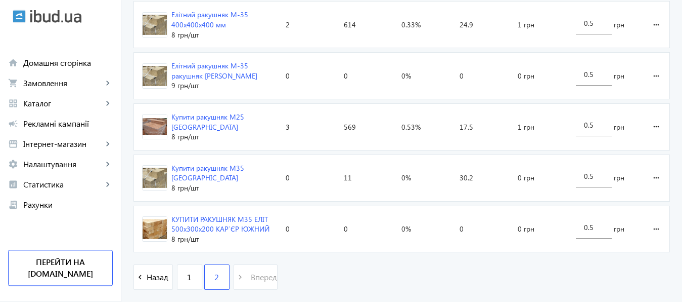
scroll to position [656, 0]
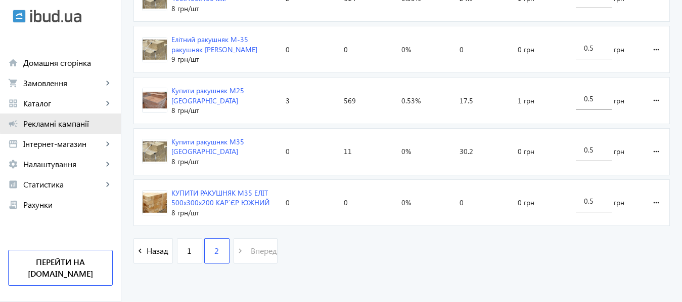
click at [67, 121] on span "Рекламні кампанії" at bounding box center [68, 123] width 90 height 10
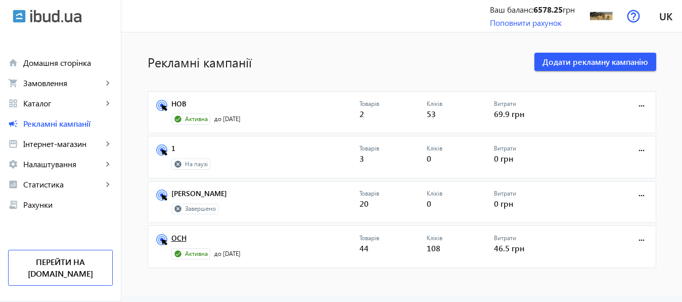
click at [172, 237] on link "ОСН" at bounding box center [266, 241] width 188 height 14
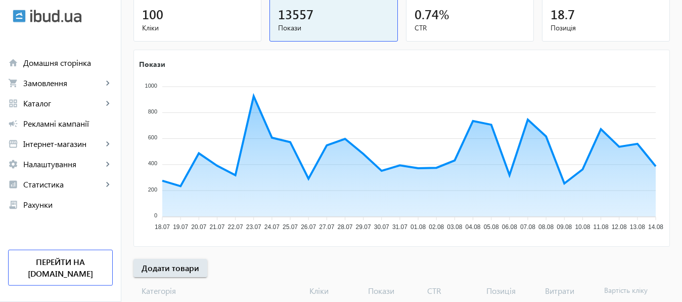
scroll to position [219, 0]
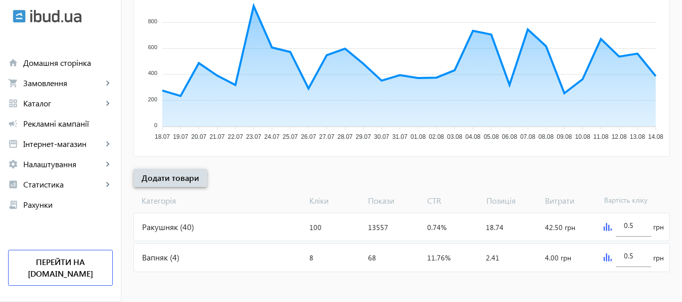
click at [176, 177] on span "Додати товари" at bounding box center [171, 177] width 58 height 11
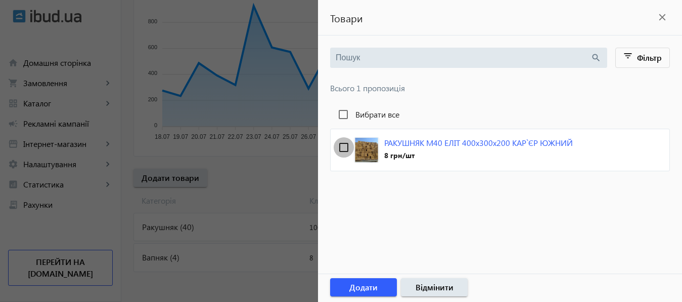
click at [345, 144] on input "checkbox" at bounding box center [344, 147] width 20 height 20
checkbox input "true"
click at [363, 283] on span "Додати" at bounding box center [364, 286] width 28 height 11
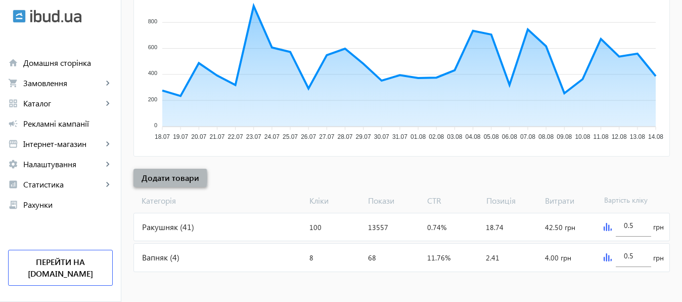
click at [159, 178] on span "Додати товари" at bounding box center [171, 177] width 58 height 11
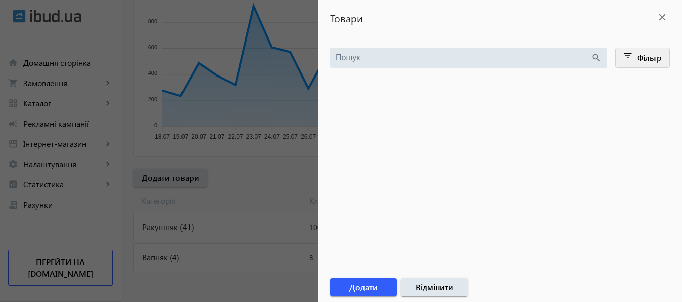
click at [655, 57] on span "Фільтр" at bounding box center [649, 57] width 25 height 11
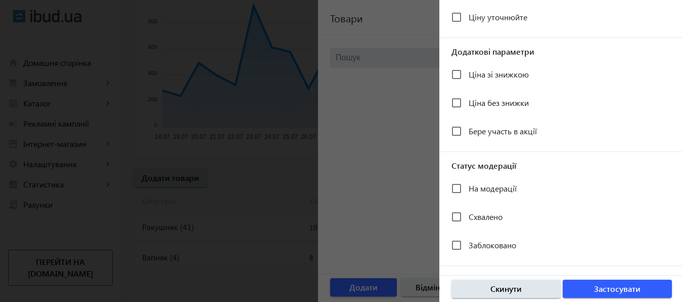
scroll to position [254, 0]
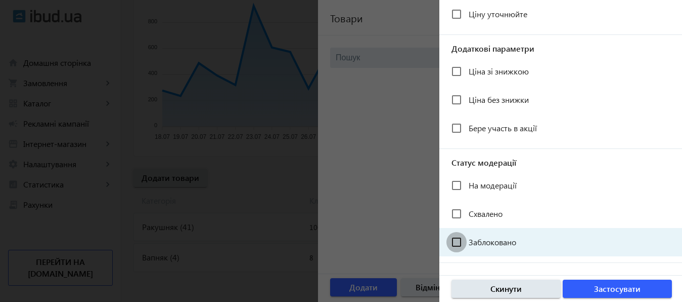
click at [454, 238] on input "Заблоковано" at bounding box center [457, 242] width 20 height 20
checkbox input "true"
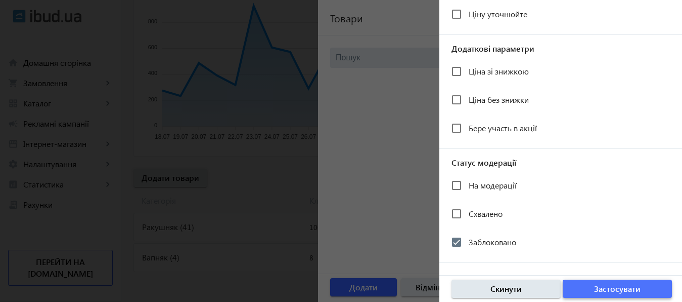
click at [603, 290] on span "Застосувати" at bounding box center [617, 288] width 47 height 11
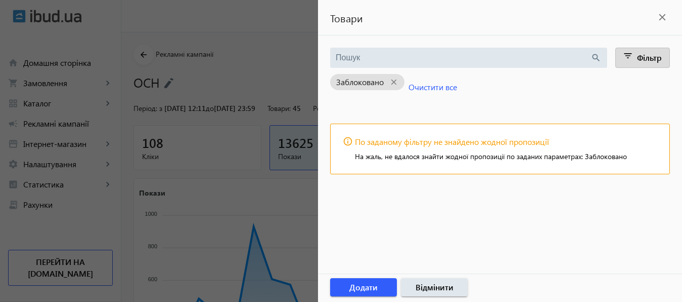
click at [648, 57] on span "Фільтр" at bounding box center [649, 57] width 25 height 11
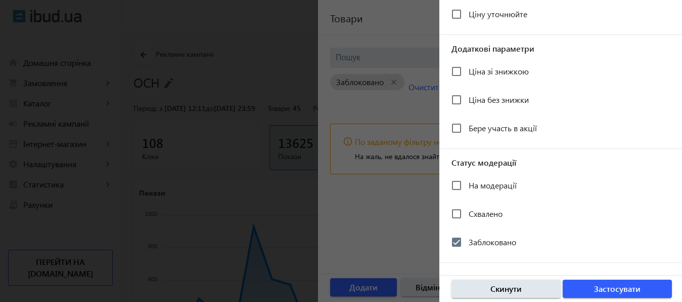
scroll to position [254, 0]
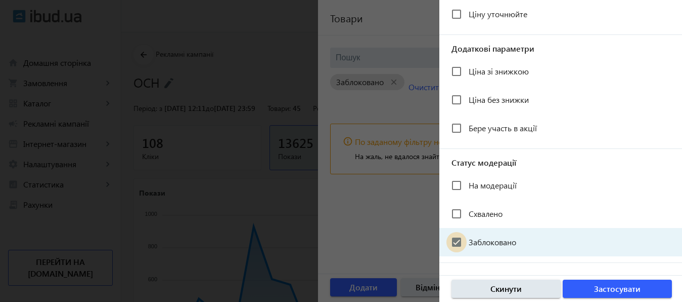
click at [458, 241] on input "Заблоковано" at bounding box center [457, 242] width 20 height 20
checkbox input "false"
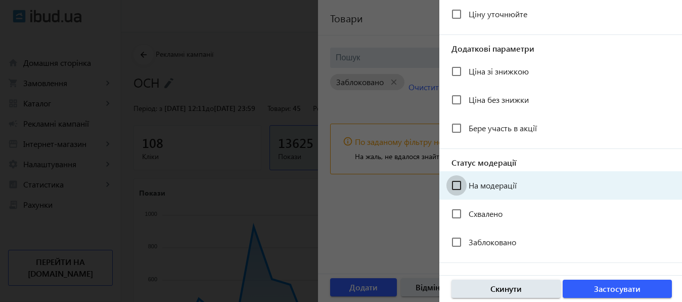
click at [453, 189] on input "На модерації" at bounding box center [457, 185] width 20 height 20
checkbox input "true"
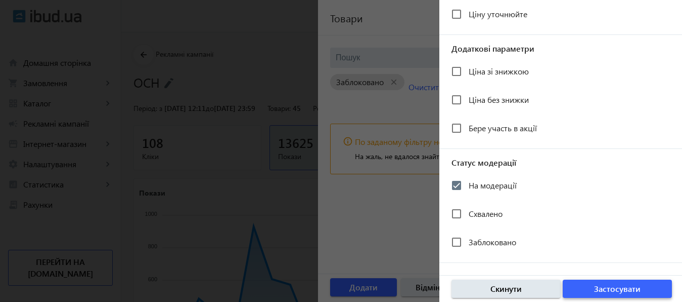
click at [621, 286] on span "Застосувати" at bounding box center [617, 288] width 47 height 11
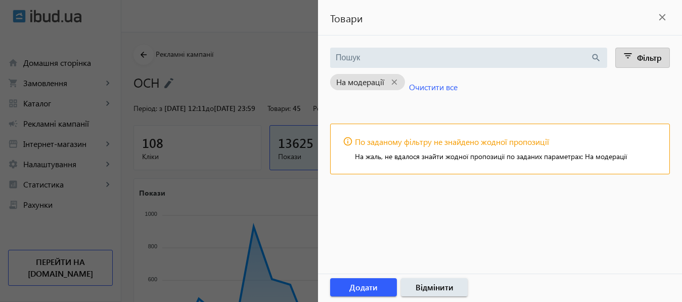
click at [65, 124] on div at bounding box center [341, 151] width 682 height 302
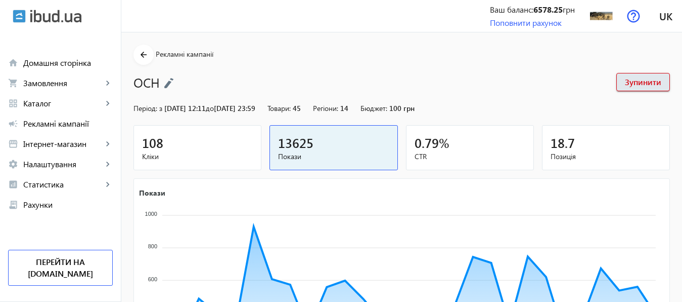
scroll to position [104, 0]
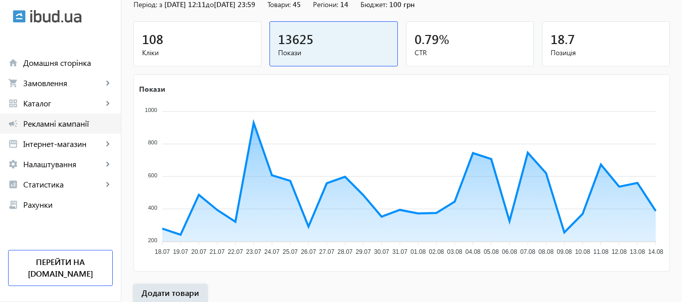
click at [65, 124] on span "Рекламні кампанії" at bounding box center [68, 123] width 90 height 10
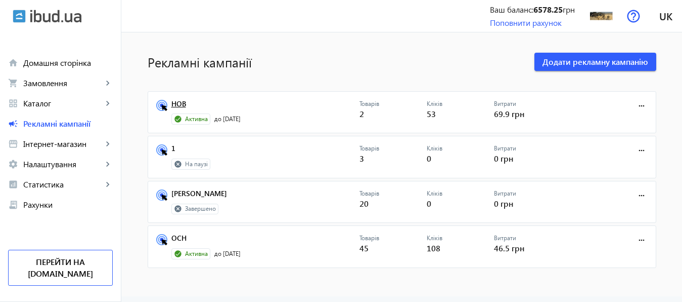
click at [174, 103] on link "НОВ" at bounding box center [266, 107] width 188 height 14
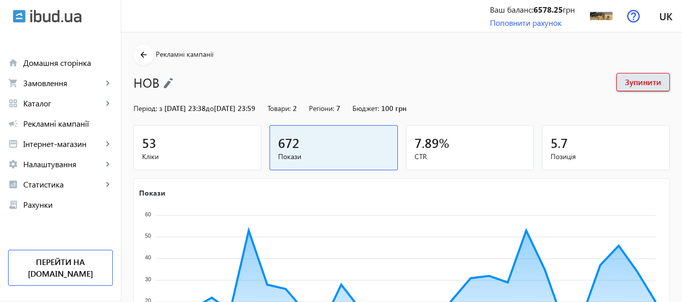
scroll to position [188, 0]
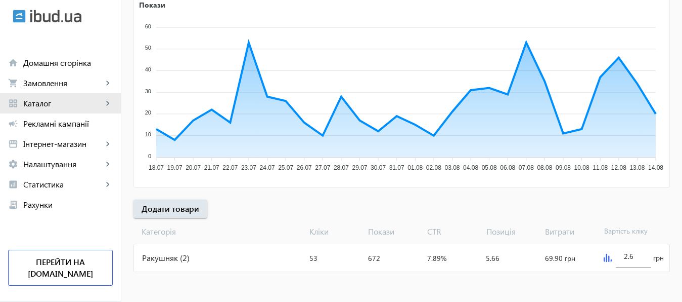
click at [42, 104] on span "Каталог" at bounding box center [62, 103] width 79 height 10
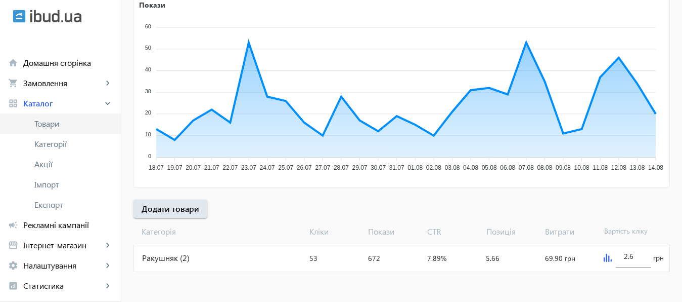
click at [46, 123] on span "Товари" at bounding box center [73, 123] width 78 height 10
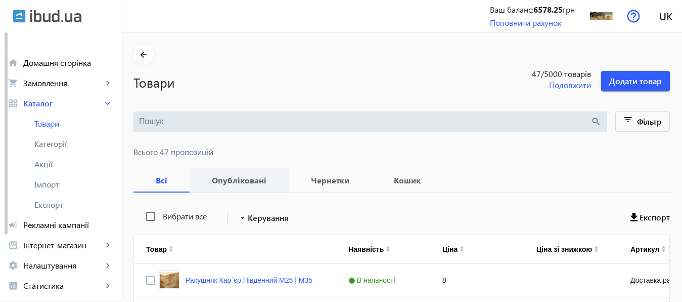
click at [233, 184] on b "Опубліковані" at bounding box center [239, 180] width 75 height 8
click at [306, 189] on span "Чернетки" at bounding box center [330, 180] width 59 height 24
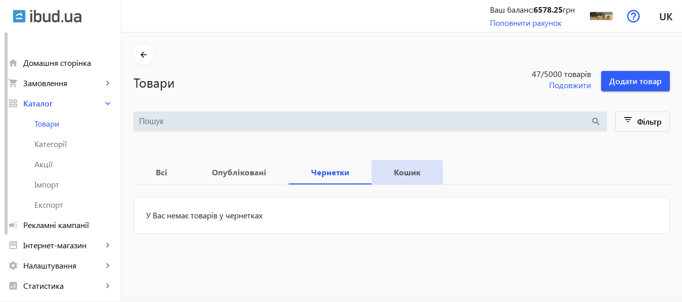
click at [401, 171] on b "Кошик" at bounding box center [407, 172] width 47 height 8
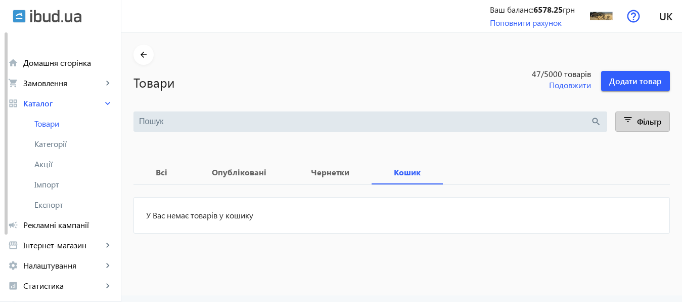
click at [638, 121] on span "Фільтр" at bounding box center [649, 121] width 25 height 11
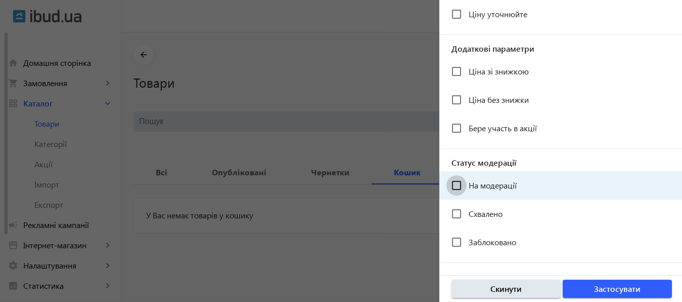
click at [456, 186] on input "На модерації" at bounding box center [457, 185] width 20 height 20
checkbox input "true"
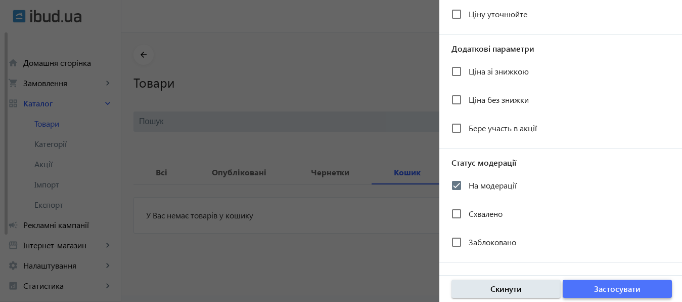
click at [592, 285] on span "button" at bounding box center [617, 288] width 109 height 24
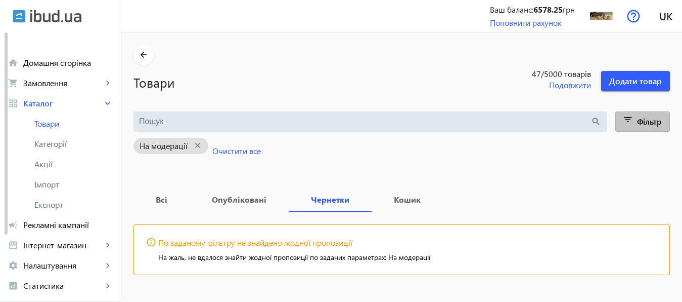
click at [649, 121] on span "Фільтр" at bounding box center [649, 121] width 25 height 11
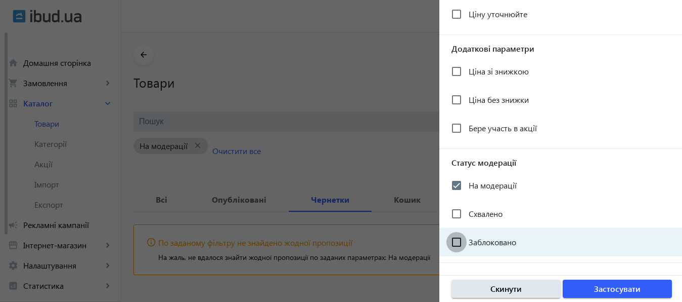
click at [458, 239] on input "Заблоковано" at bounding box center [457, 242] width 20 height 20
checkbox input "true"
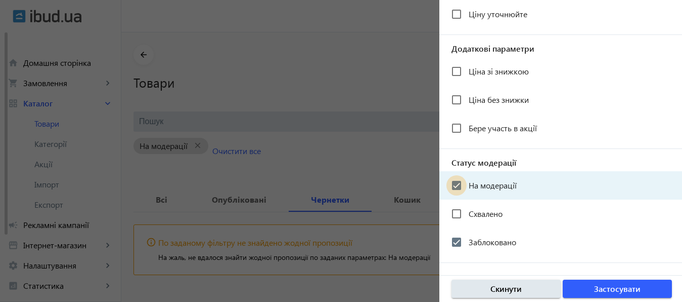
click at [456, 186] on input "На модерації" at bounding box center [457, 185] width 20 height 20
checkbox input "false"
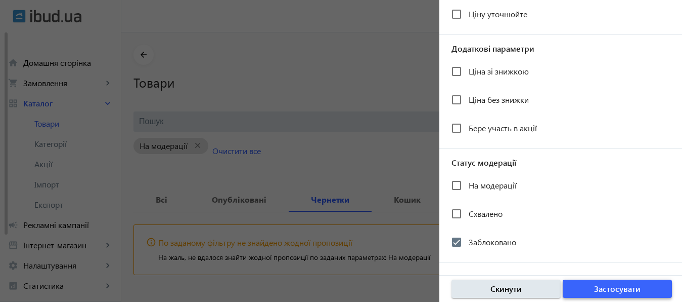
click at [617, 293] on span "Застосувати" at bounding box center [617, 288] width 47 height 11
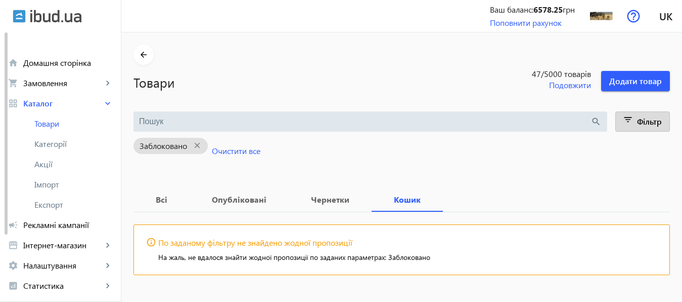
scroll to position [22, 0]
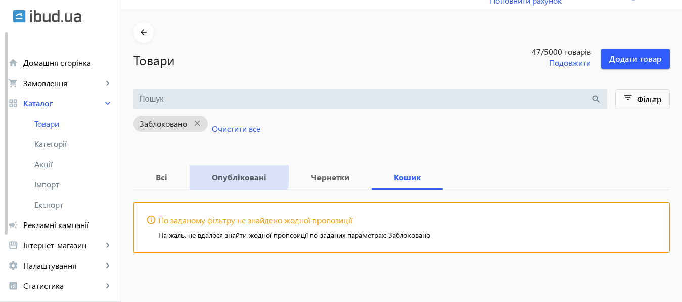
click at [229, 173] on b "Опубліковані" at bounding box center [239, 177] width 75 height 8
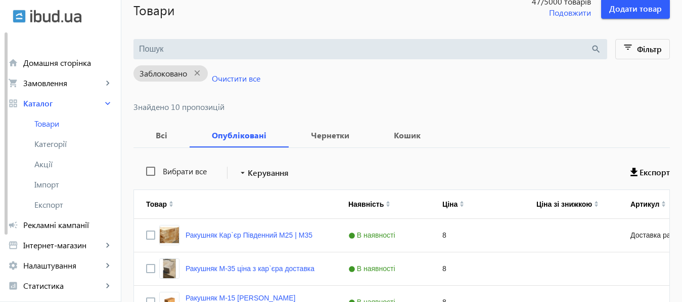
scroll to position [71, 0]
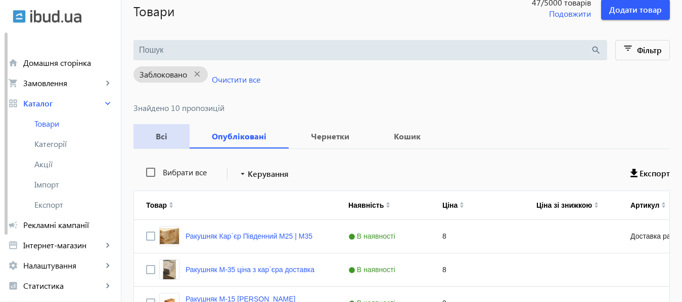
click at [153, 137] on b "Всі" at bounding box center [162, 136] width 32 height 8
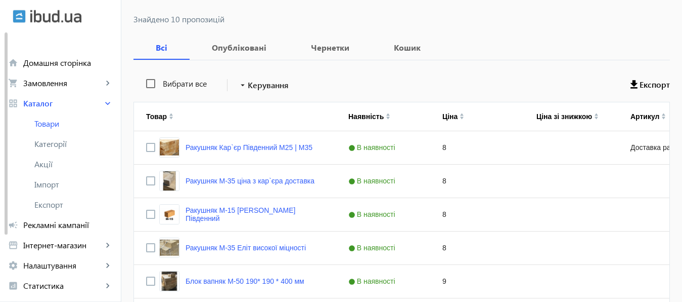
scroll to position [152, 0]
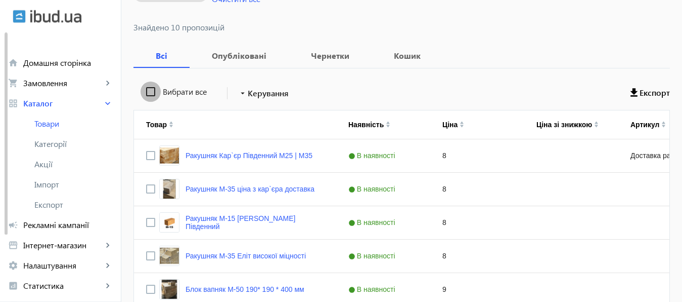
click at [141, 95] on input "Вибрати все" at bounding box center [151, 91] width 20 height 20
checkbox input "true"
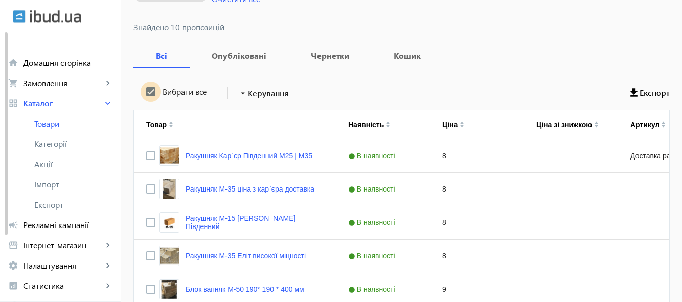
checkbox input "true"
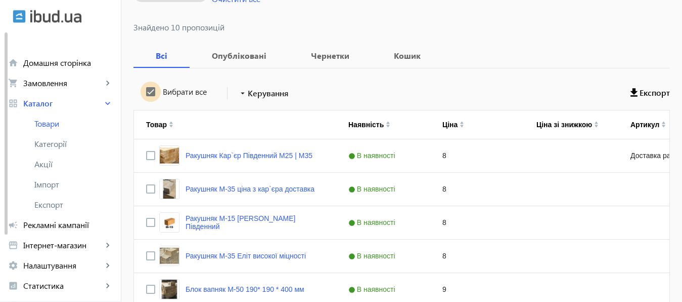
checkbox input "true"
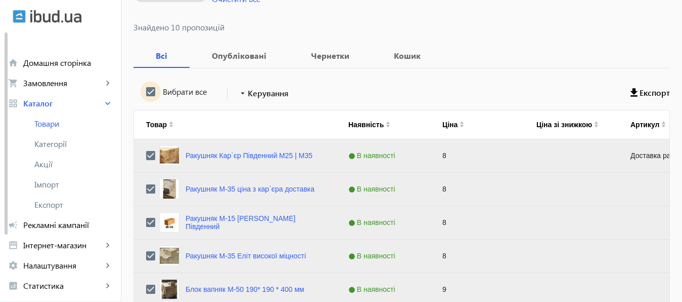
click at [141, 95] on input "Вибрати все" at bounding box center [151, 91] width 20 height 20
checkbox input "false"
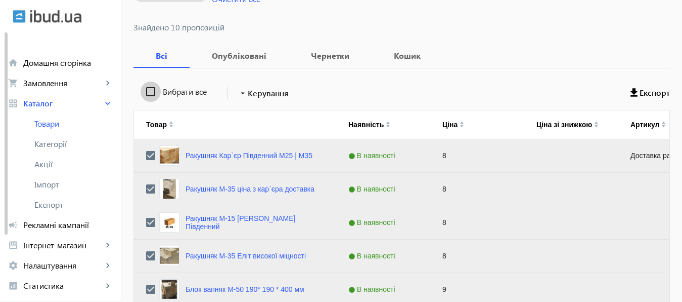
checkbox input "false"
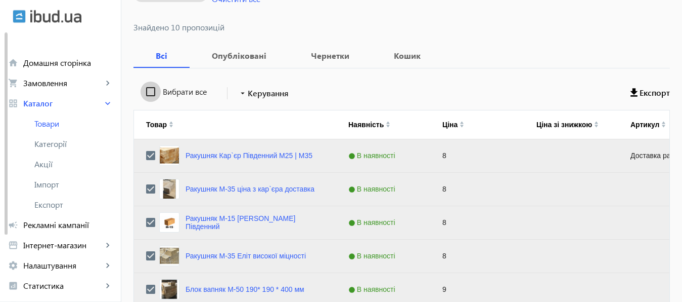
checkbox input "false"
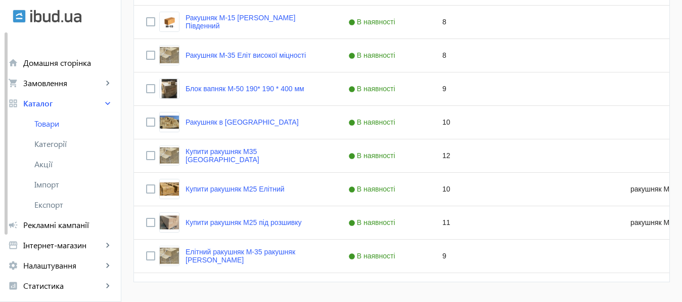
scroll to position [353, 0]
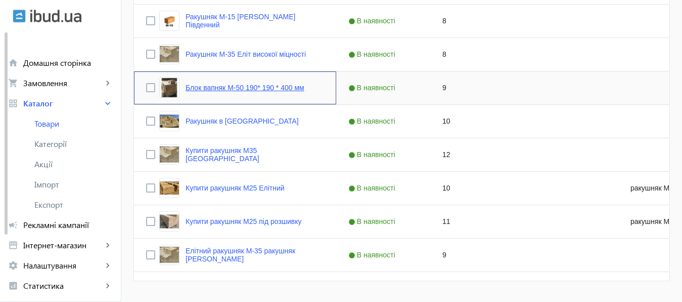
click at [232, 90] on link "Блок вапняк М-50 190* 190 * 400 мм" at bounding box center [245, 87] width 119 height 8
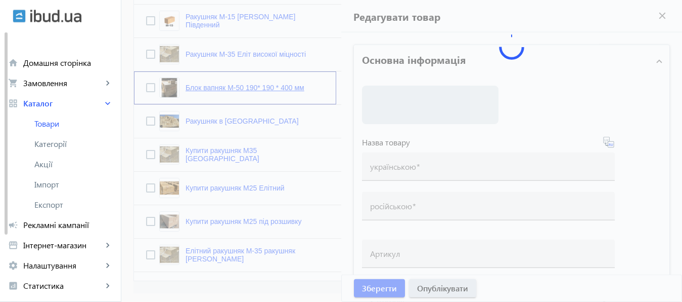
type input "Блок вапняк М-50 190* 190 * 400 мм"
type input "Блок известняк М-50 190 * 190 * 400 мм"
checkbox input "true"
type input "9"
type input "1000"
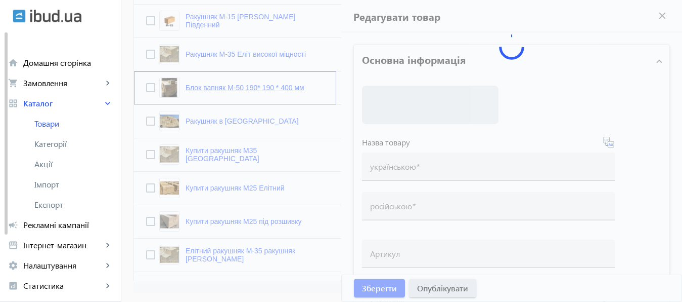
type input "2000"
type input "Блок вапняк М45【Кар`єр вапняку】 вапняковий Блок, камінь вапняк з кар`єру від ви…"
type input "Блок известняк М45【 Карьер известняка 】известяковый Блок, камень известняк с ка…"
type textarea "Купить блок известняк М45, Карьер известняка известяковый Блок, камень известня…"
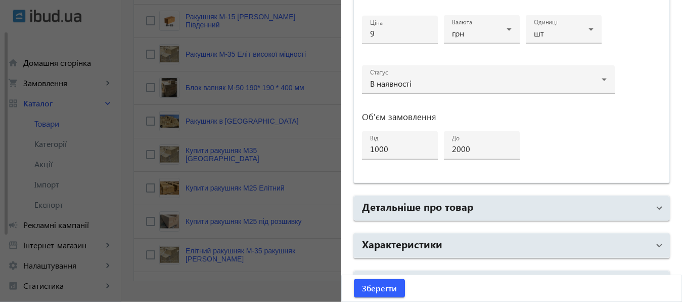
scroll to position [541, 0]
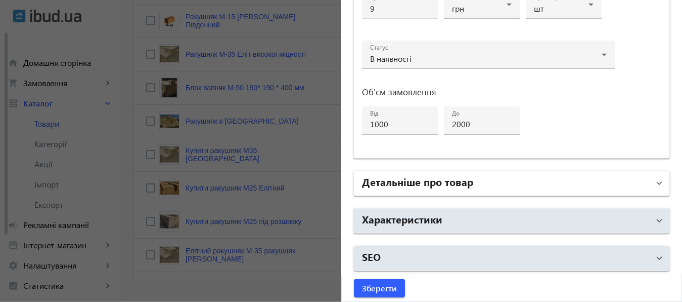
click at [507, 179] on mat-panel-title "Детальніше про товар" at bounding box center [506, 183] width 288 height 18
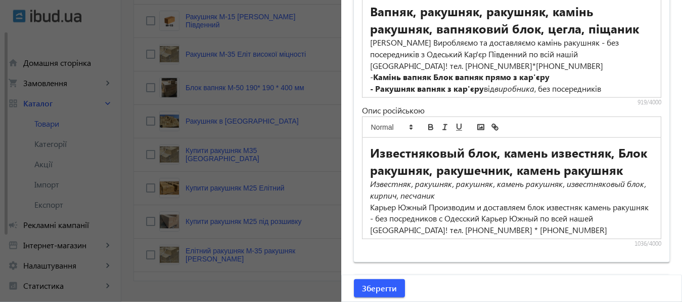
scroll to position [878, 0]
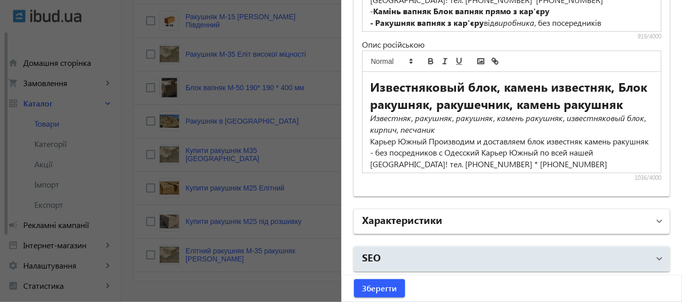
click at [476, 222] on mat-panel-title "Характеристики" at bounding box center [506, 221] width 288 height 18
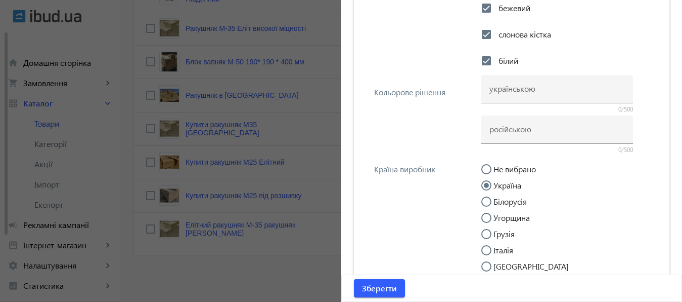
scroll to position [3097, 0]
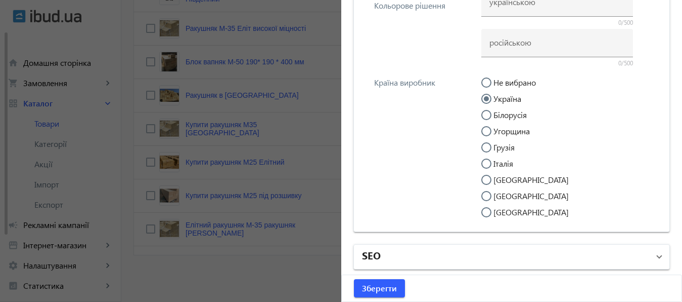
click at [444, 260] on mat-panel-title "SEO" at bounding box center [506, 256] width 288 height 18
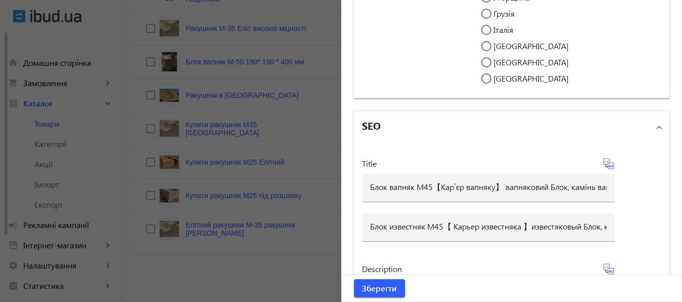
scroll to position [3258, 0]
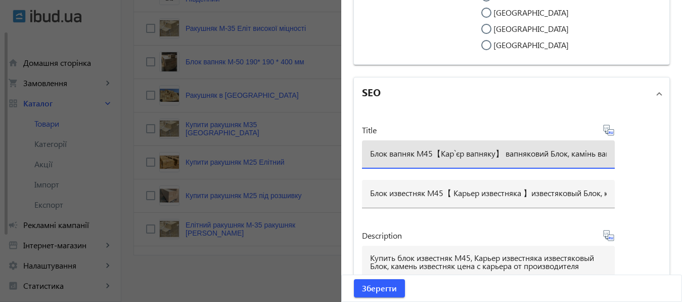
click at [504, 159] on input "Блок вапняк М45【Кар`єр вапняку】 вапняковий Блок, камінь вапняк з кар`єру від ви…" at bounding box center [488, 153] width 237 height 11
type input "Блок вапняк М45【Кар`єр вапняку】 купити вапняковий Блок, камінь вапняк з кар`єру…"
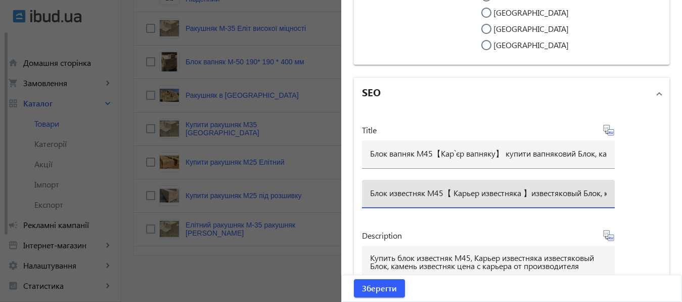
click at [370, 198] on input "Блок известняк М45【 Карьер известняка 】известяковый Блок, камень известняк с ка…" at bounding box center [488, 193] width 237 height 11
type input "Купить Блок известняк М45【 Карьер известняка 】известяковый Блок, камень известн…"
click at [378, 285] on span "Зберегти" at bounding box center [379, 287] width 35 height 11
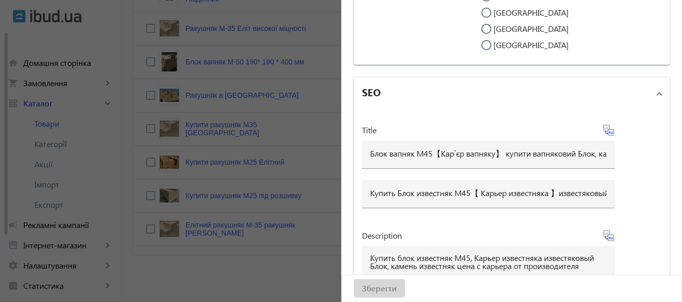
scroll to position [0, 0]
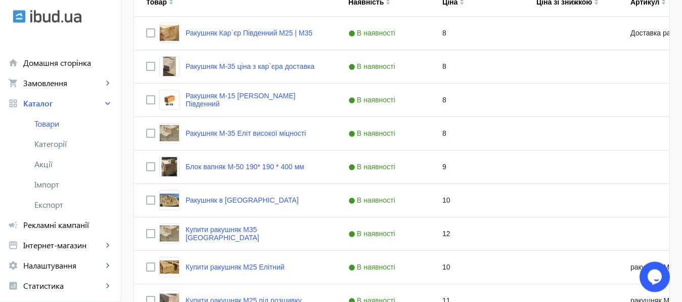
scroll to position [278, 0]
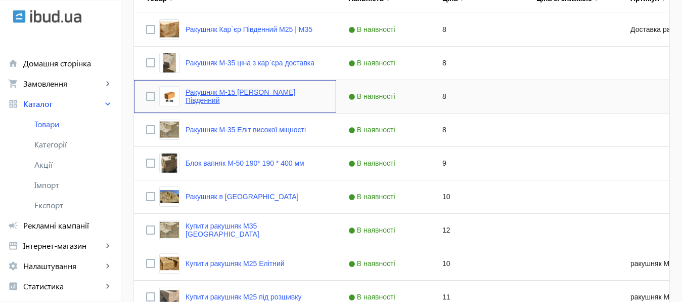
click at [260, 93] on link "Ракушняк М-15 Кар`єр ракушняка Південний" at bounding box center [255, 96] width 139 height 16
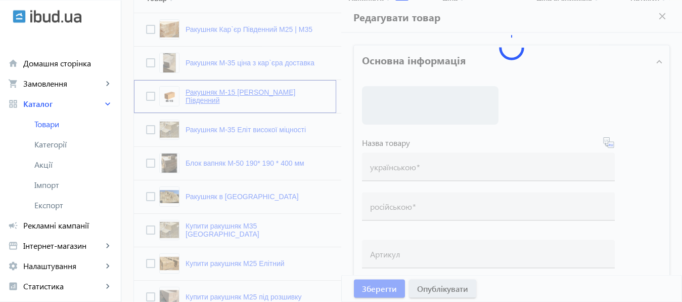
type input "Ракушняк М-15 Кар`єр ракушняка Південний"
type input "Ракушняк М-15 Карьер ракушняка Южный"
checkbox input "true"
type input "8"
type input "1000"
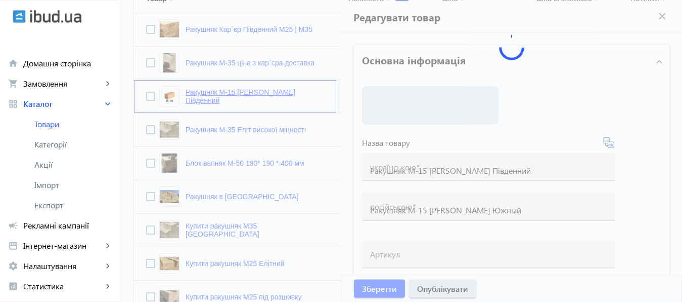
type input "100000"
type input "Ракушняк М-15, камінь ракушняк [Кар`єр Южный]"
type input "Ракушняк М-15, камень ракушняк одесский карьер [Карьер Южный]"
type textarea "Ракушняк М15 від виробника, Блок ракушняка М-15, ракушняк ціна Київ, доставка р…"
type textarea "Ракушняк М15 от производителя, Блок ракушняка М-15, ракушняк цена Украина, дост…"
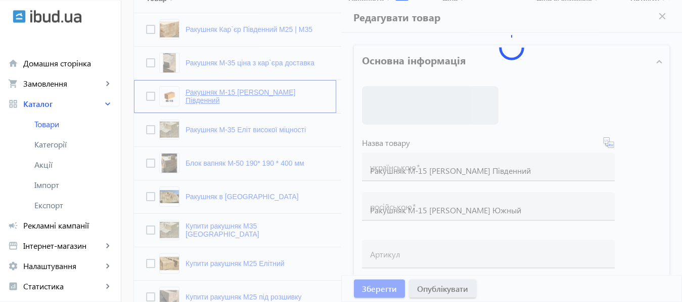
type input "Ракушняк Одеса, ракушняк Миколаїв, ракушняк купити Київ, доставка ракушняка по …"
type input "Ракушняк М15 Одесса, ракушняк Николаев, ракушняк купить Киев, доставка ракушняк…"
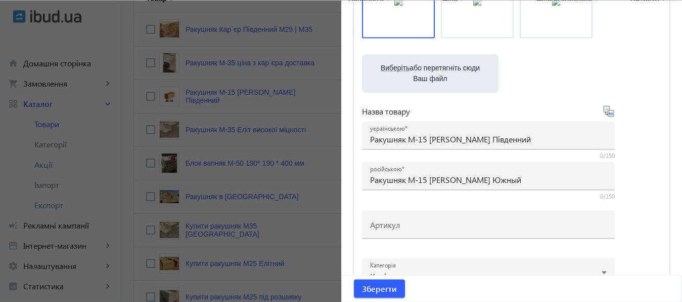
scroll to position [135, 0]
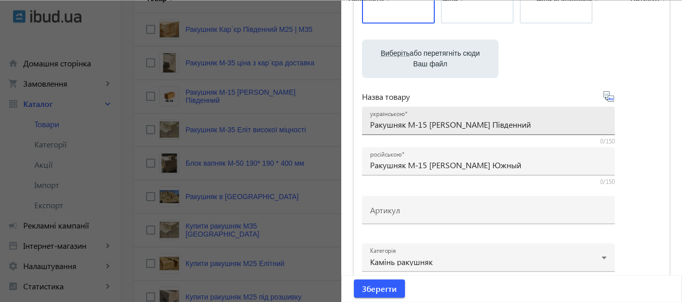
click at [370, 125] on input "Ракушняк М-15 Кар`єр ракушняка Південний" at bounding box center [488, 123] width 237 height 11
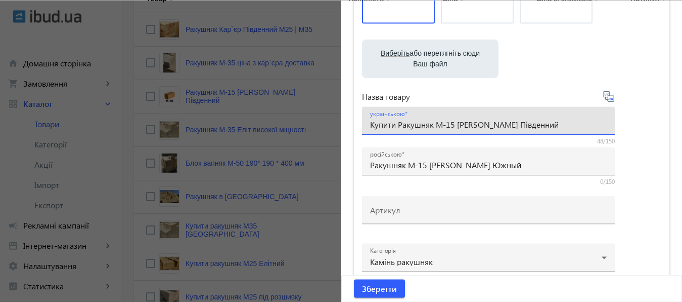
click at [398, 124] on input "Купити Ракушняк М-15 Кар`єр ракушняка Південний" at bounding box center [488, 123] width 237 height 11
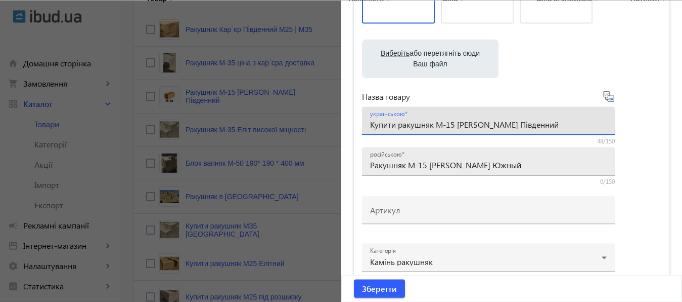
type input "Купити ракушняк М-15 Кар`єр ракушняка Південний"
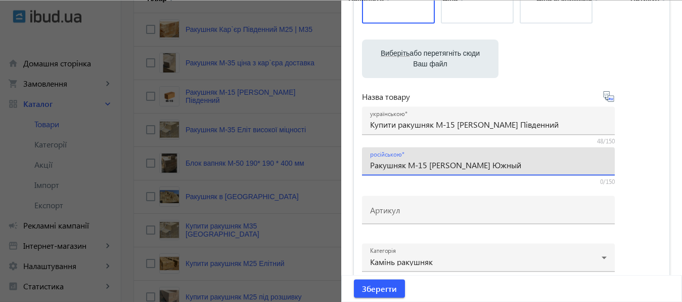
click at [370, 164] on input "Ракушняк М-15 Карьер ракушняка Южный" at bounding box center [488, 164] width 237 height 11
type input "Купить ракушняк М-15 Карьер ракушняка Южный"
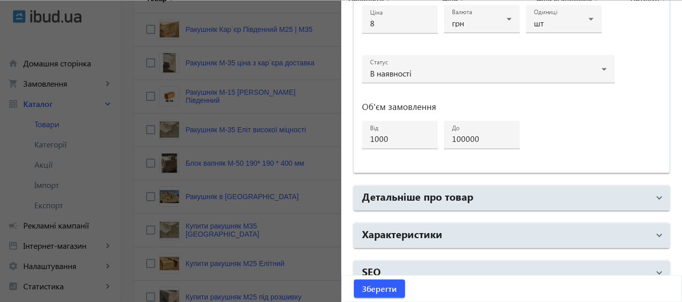
scroll to position [541, 0]
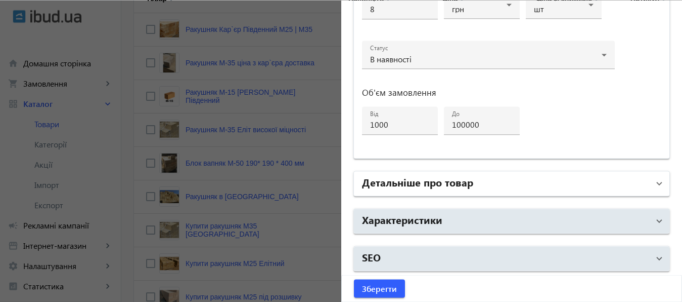
click at [546, 187] on mat-panel-title "Детальніше про товар" at bounding box center [506, 183] width 288 height 18
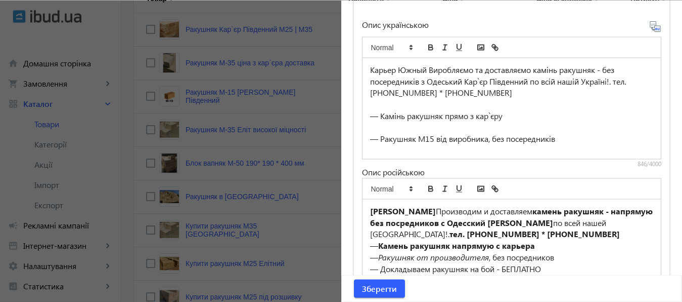
scroll to position [761, 0]
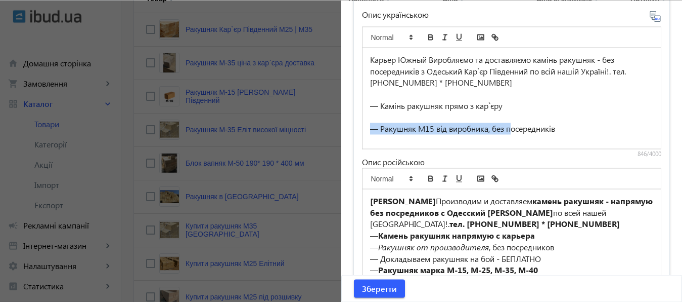
drag, startPoint x: 368, startPoint y: 130, endPoint x: 537, endPoint y: 127, distance: 168.5
click at [537, 127] on div "— Ракушняк М15 від виробника, без посередників" at bounding box center [512, 128] width 284 height 12
drag, startPoint x: 369, startPoint y: 126, endPoint x: 566, endPoint y: 124, distance: 196.8
click at [566, 124] on div "— Ракушняк М15 від виробника, без посередників" at bounding box center [512, 128] width 284 height 12
click at [426, 36] on icon "bold" at bounding box center [430, 36] width 9 height 9
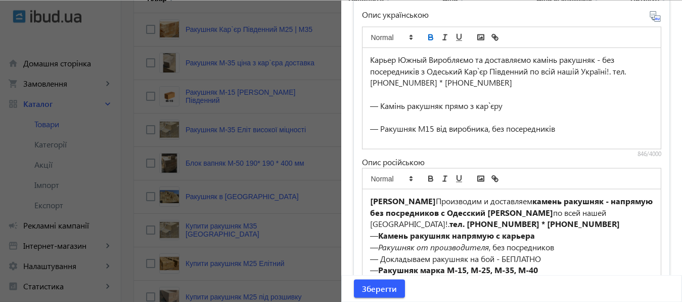
click at [429, 37] on icon "bold" at bounding box center [431, 38] width 4 height 3
click at [570, 121] on div "Карьер Южный Виробляємо та доставляємо камінь ракушняк - без посередників з Оде…" at bounding box center [512, 238] width 284 height 368
drag, startPoint x: 365, startPoint y: 125, endPoint x: 574, endPoint y: 128, distance: 209.0
click at [574, 128] on div "Карьер Южный Виробляємо та доставляємо камінь ракушняк - без посередників з Оде…" at bounding box center [512, 98] width 299 height 101
click at [455, 35] on icon "underline" at bounding box center [459, 36] width 9 height 9
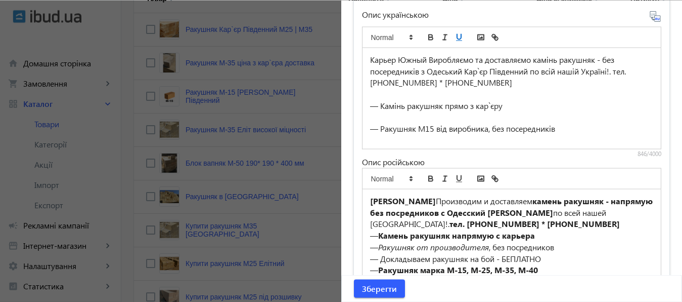
click at [455, 35] on icon "underline" at bounding box center [459, 36] width 9 height 9
click at [441, 35] on icon "italic" at bounding box center [445, 36] width 9 height 9
click at [426, 33] on icon "bold" at bounding box center [430, 36] width 9 height 9
click at [373, 294] on span "submit" at bounding box center [379, 288] width 51 height 24
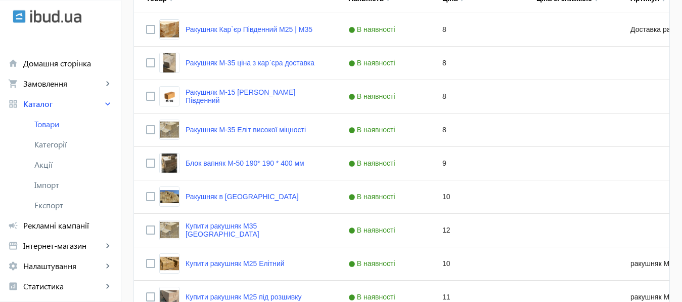
scroll to position [0, 0]
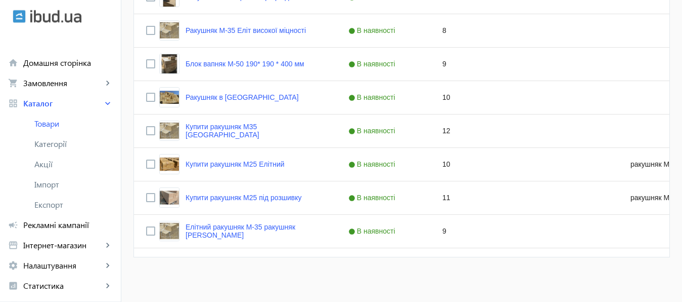
scroll to position [346, 0]
